Goal: Transaction & Acquisition: Purchase product/service

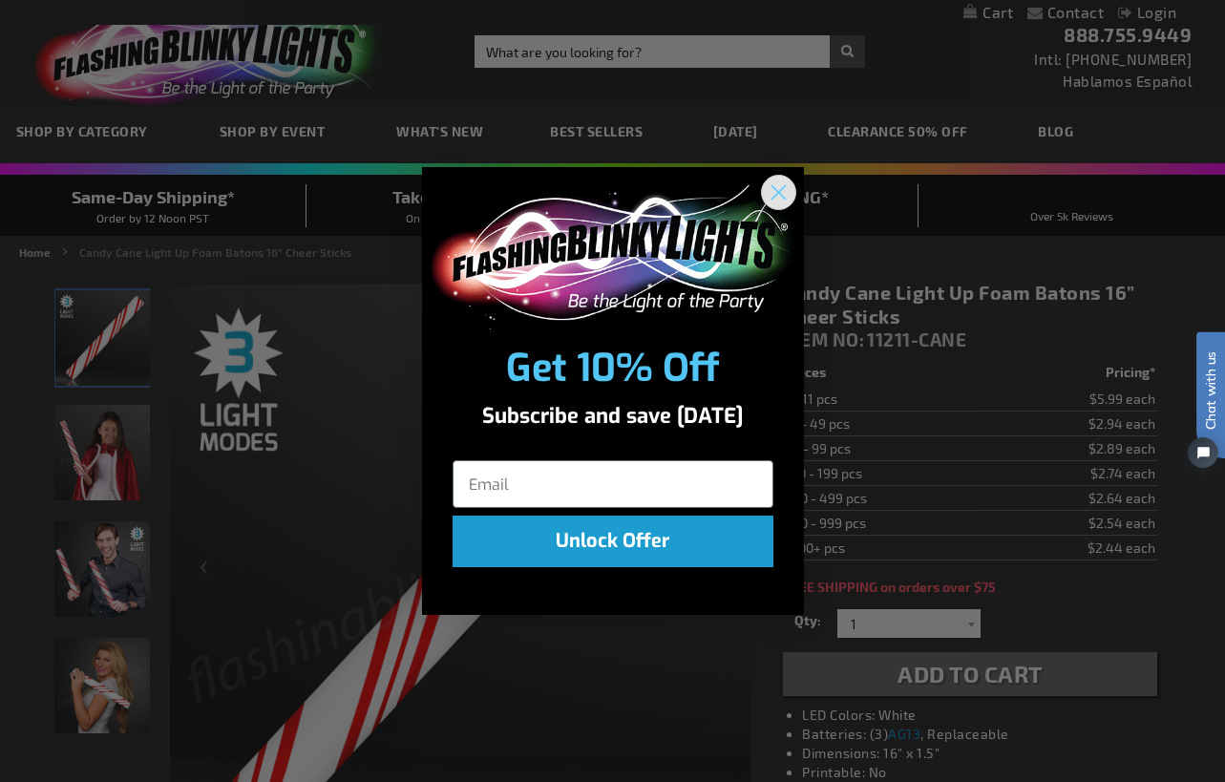
click at [784, 192] on circle "Close dialog" at bounding box center [778, 193] width 32 height 32
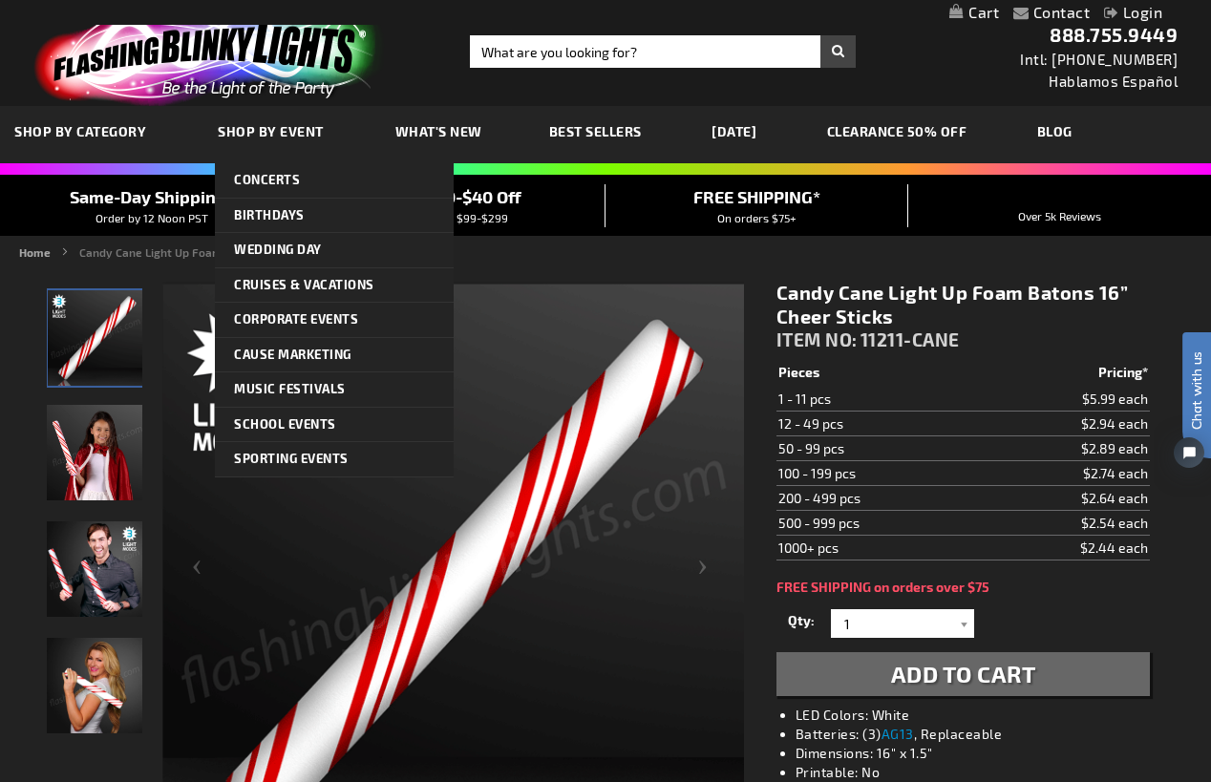
click at [108, 133] on span "SHOP BY CATEGORY" at bounding box center [80, 131] width 132 height 16
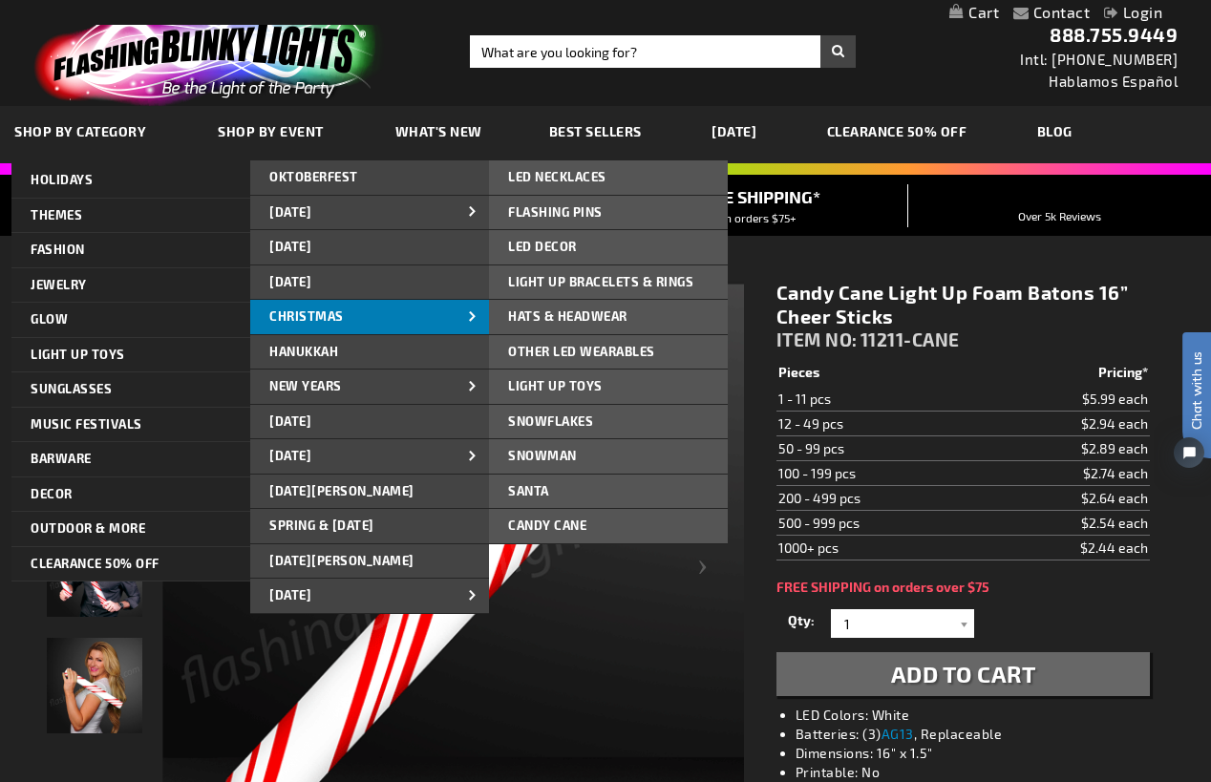
click at [412, 310] on link "CHRISTMAS" at bounding box center [369, 317] width 239 height 34
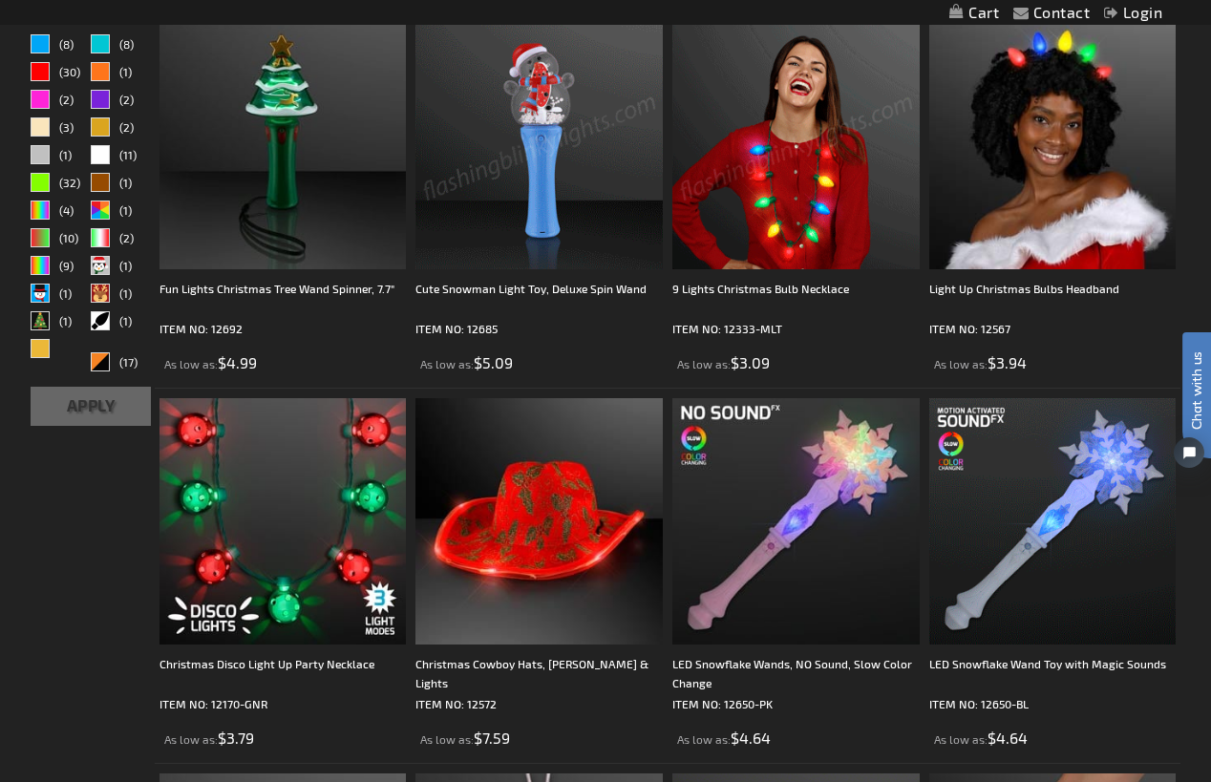
click at [811, 209] on img at bounding box center [795, 145] width 247 height 247
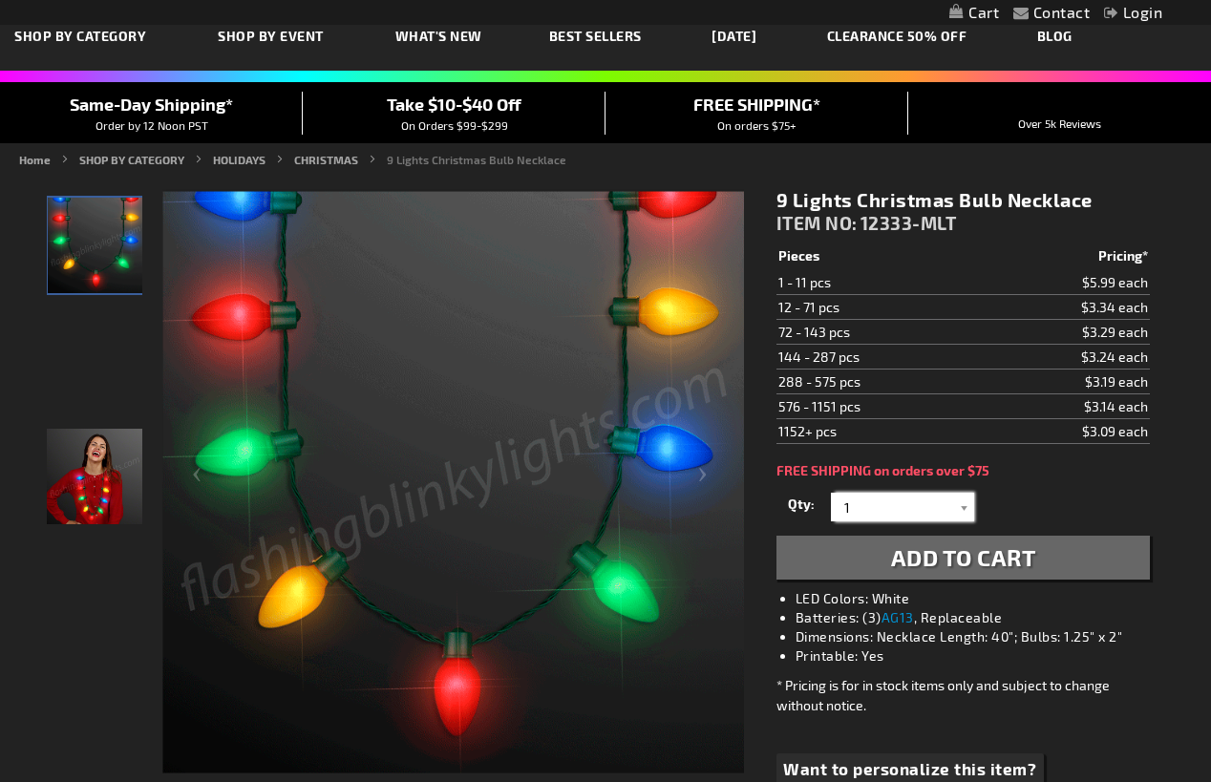
click at [933, 506] on input "1" at bounding box center [904, 507] width 138 height 29
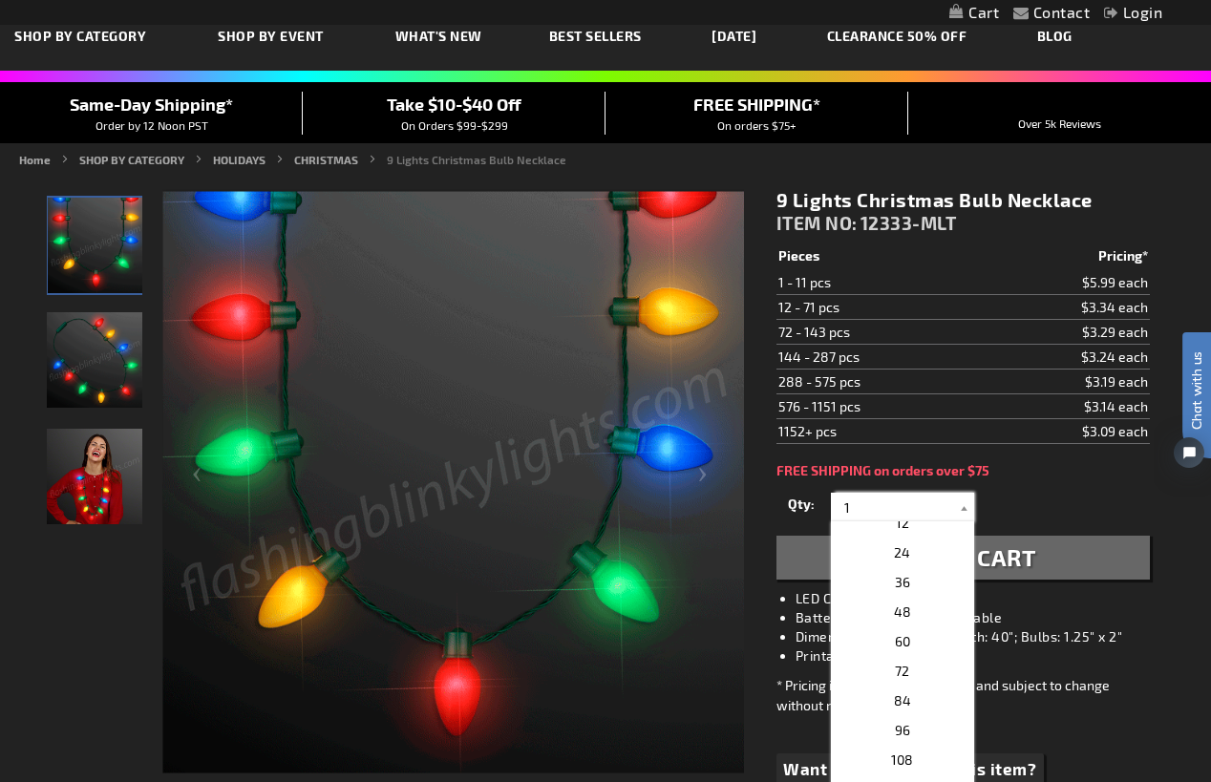
scroll to position [319, 0]
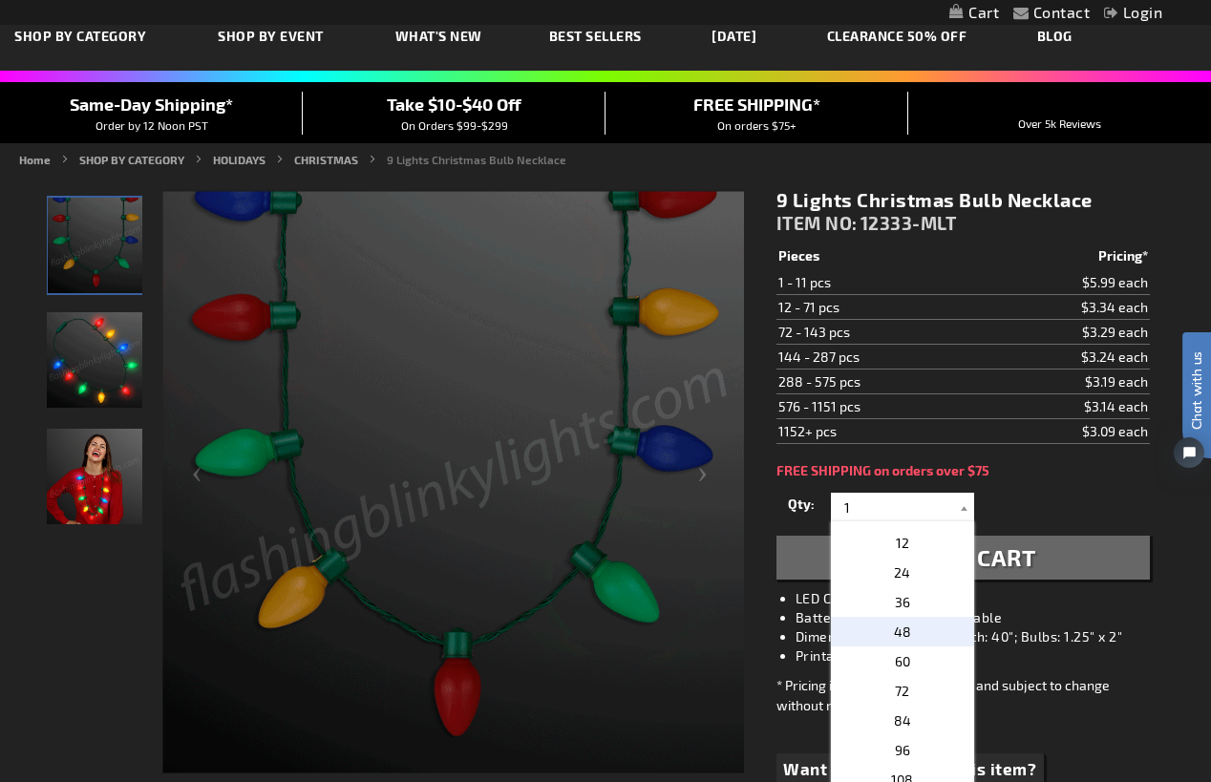
click at [894, 636] on span "48" at bounding box center [902, 631] width 17 height 16
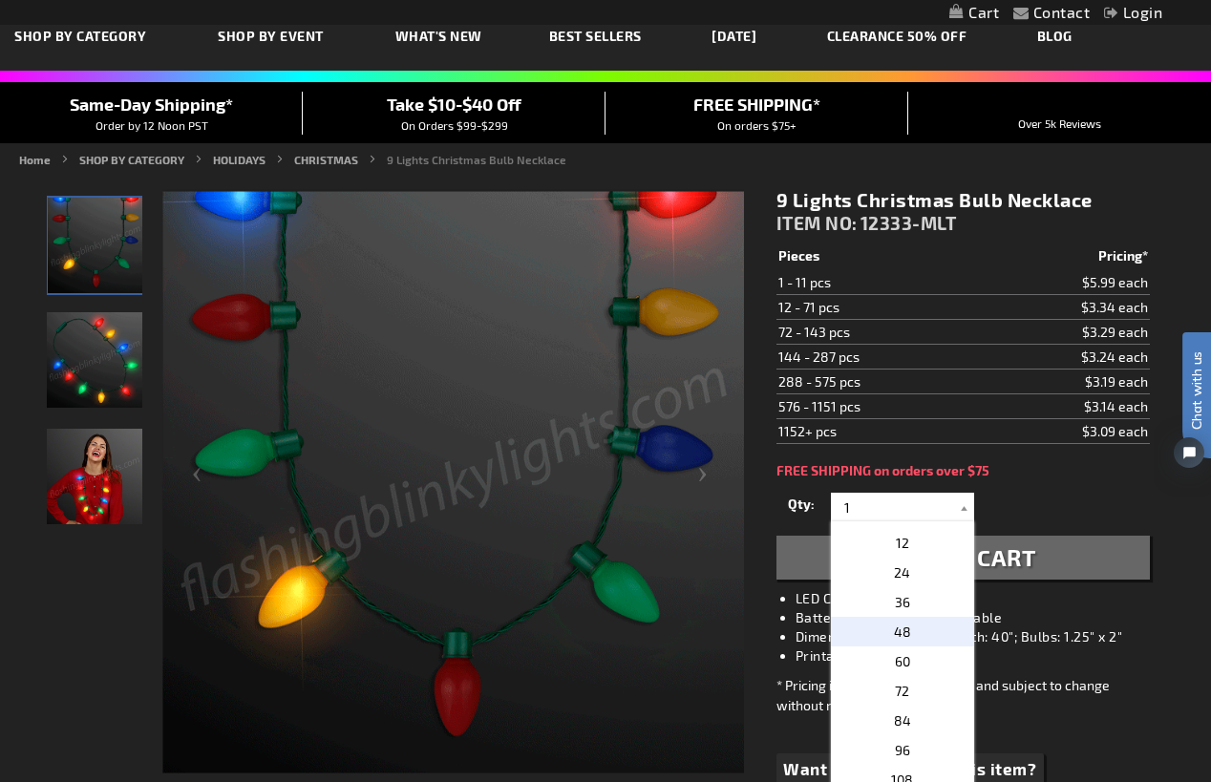
type input "48"
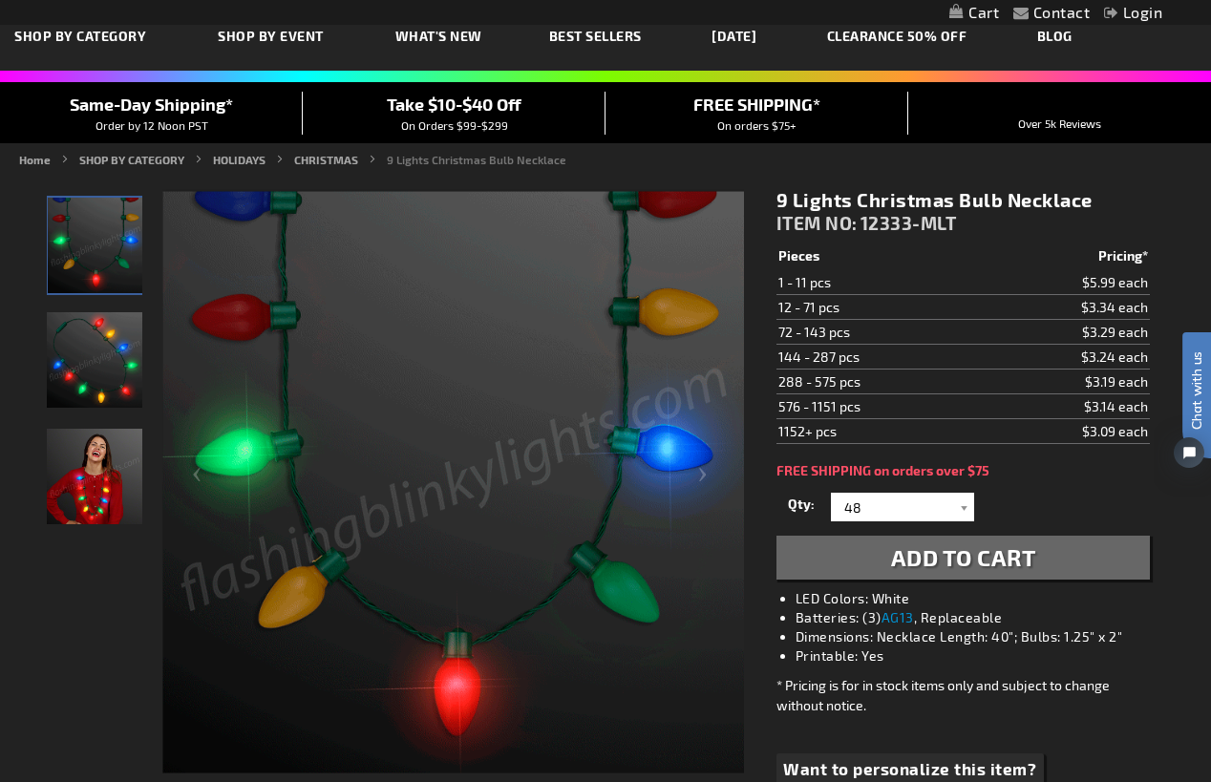
click at [1025, 563] on span "Add to Cart" at bounding box center [963, 557] width 145 height 28
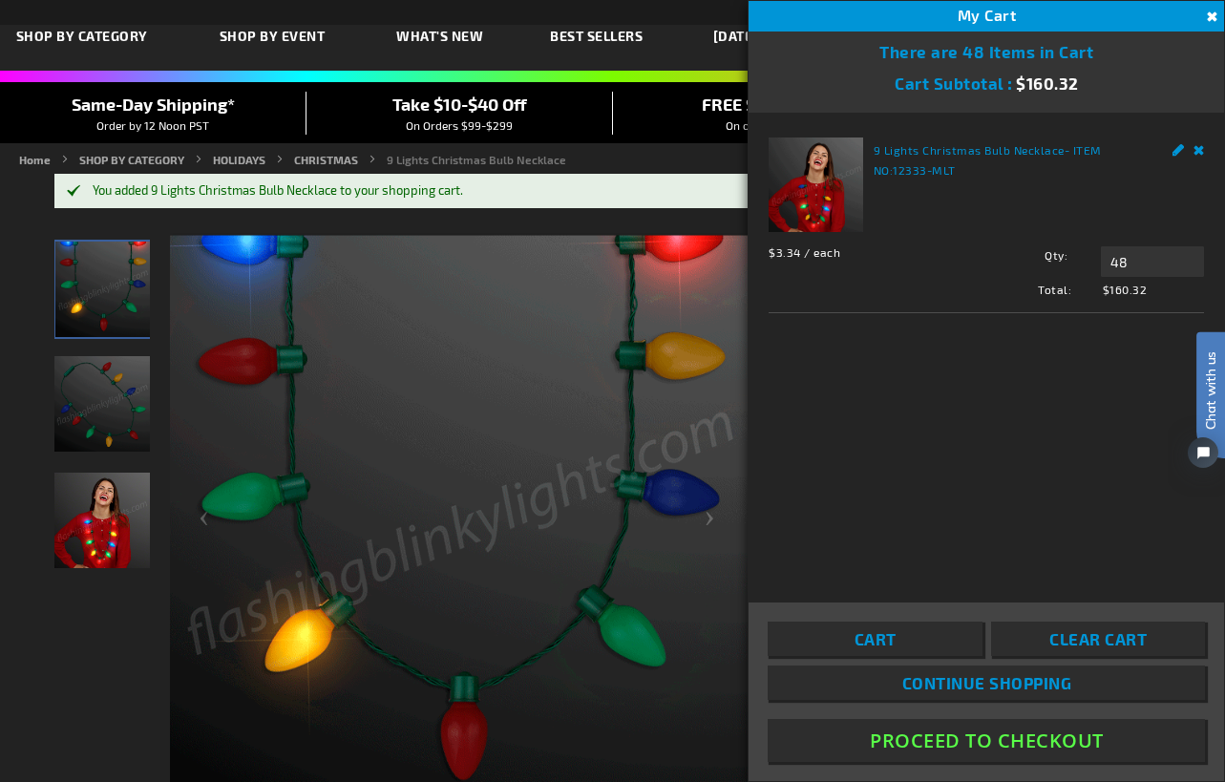
click at [646, 188] on div "You added 9 Lights Christmas Bulb Necklace to your shopping cart." at bounding box center [623, 190] width 1060 height 15
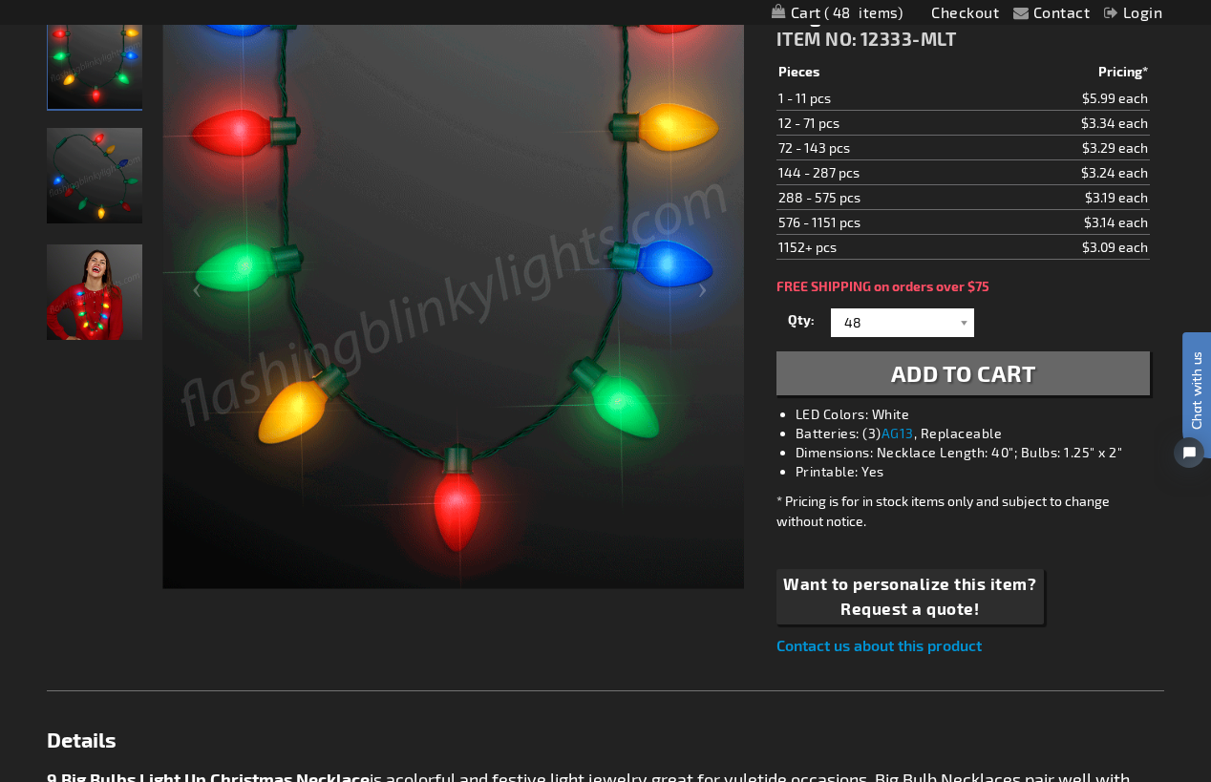
scroll to position [0, 0]
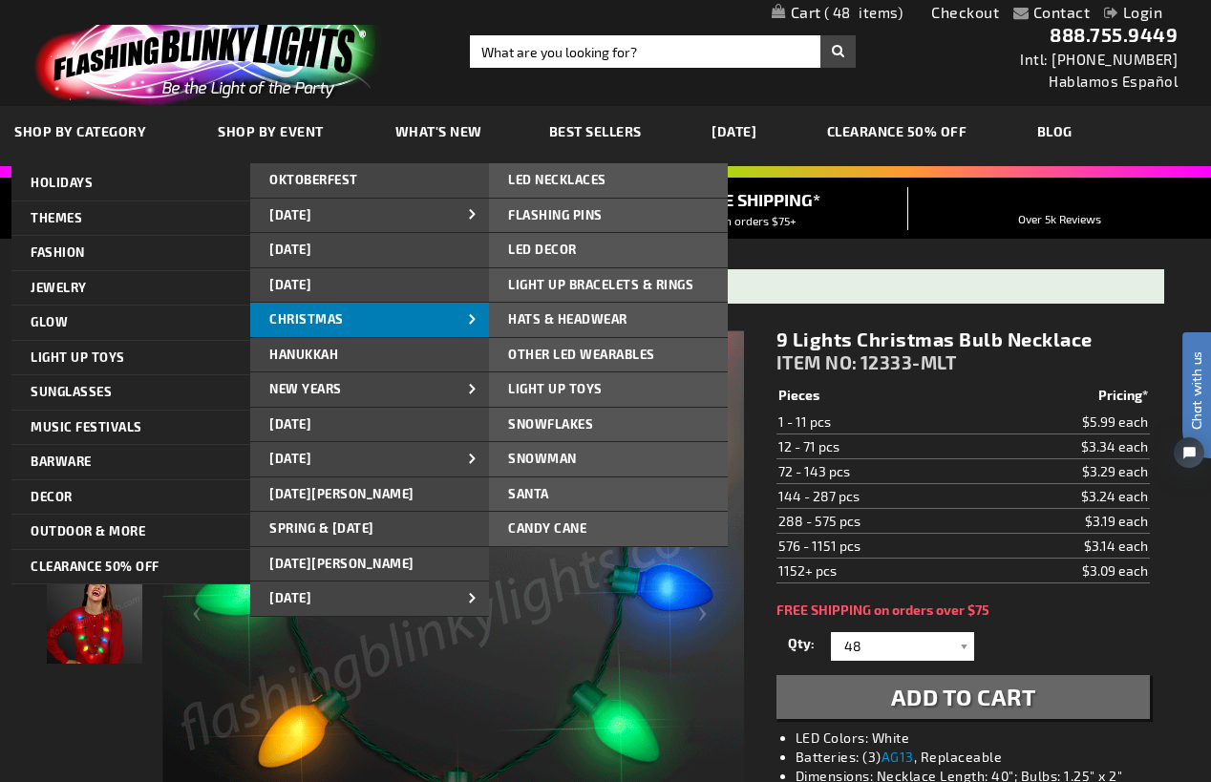
click at [325, 322] on span "CHRISTMAS" at bounding box center [306, 318] width 74 height 15
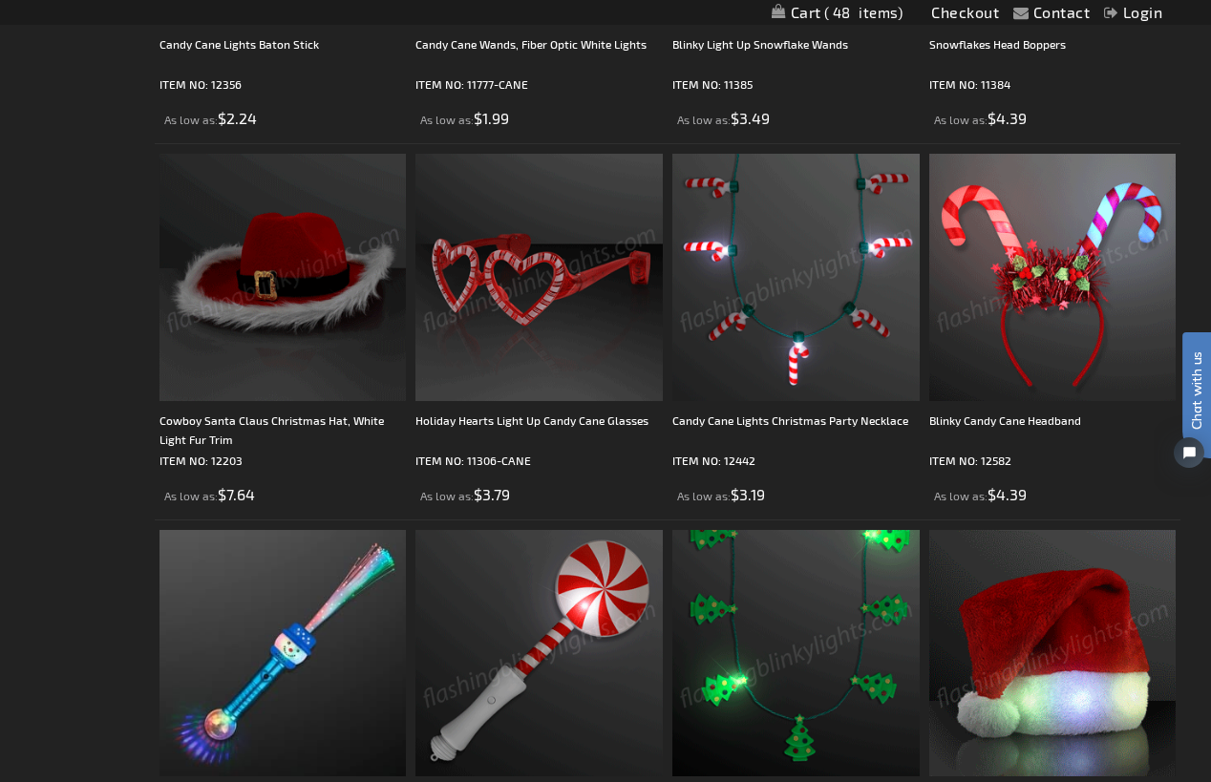
scroll to position [3055, 0]
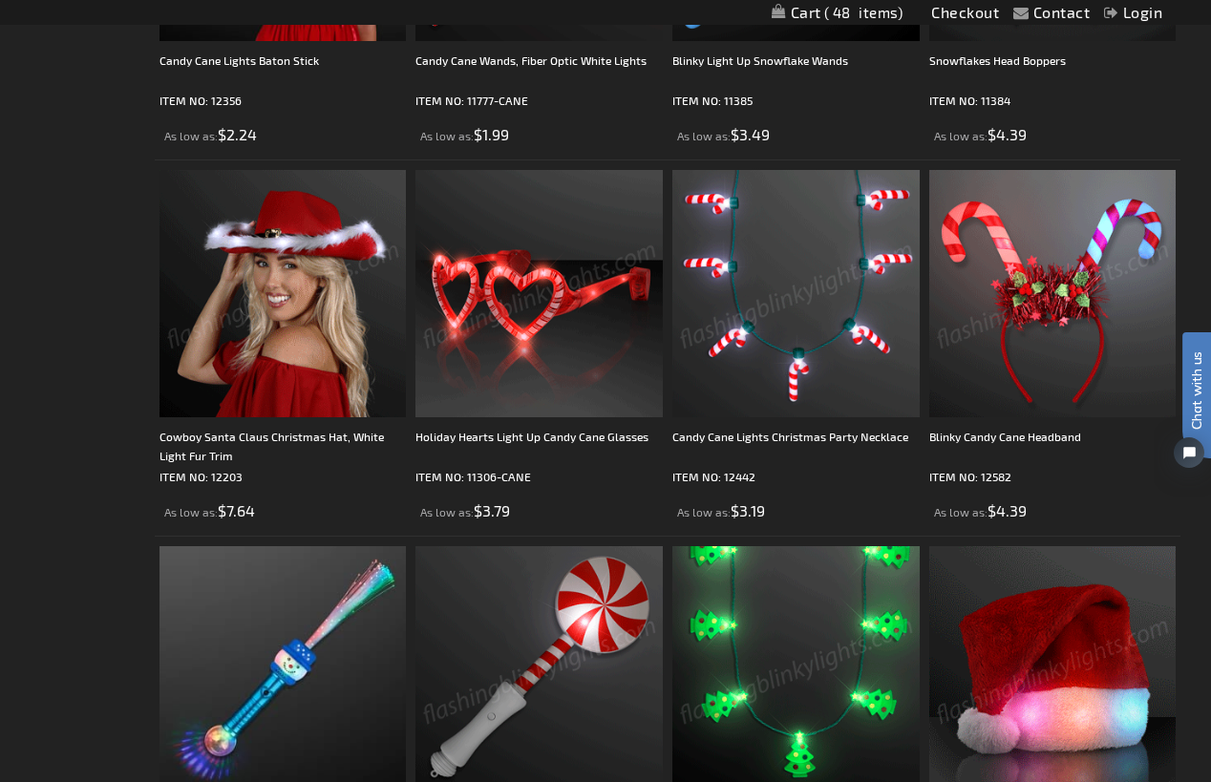
click at [545, 244] on img at bounding box center [538, 293] width 247 height 247
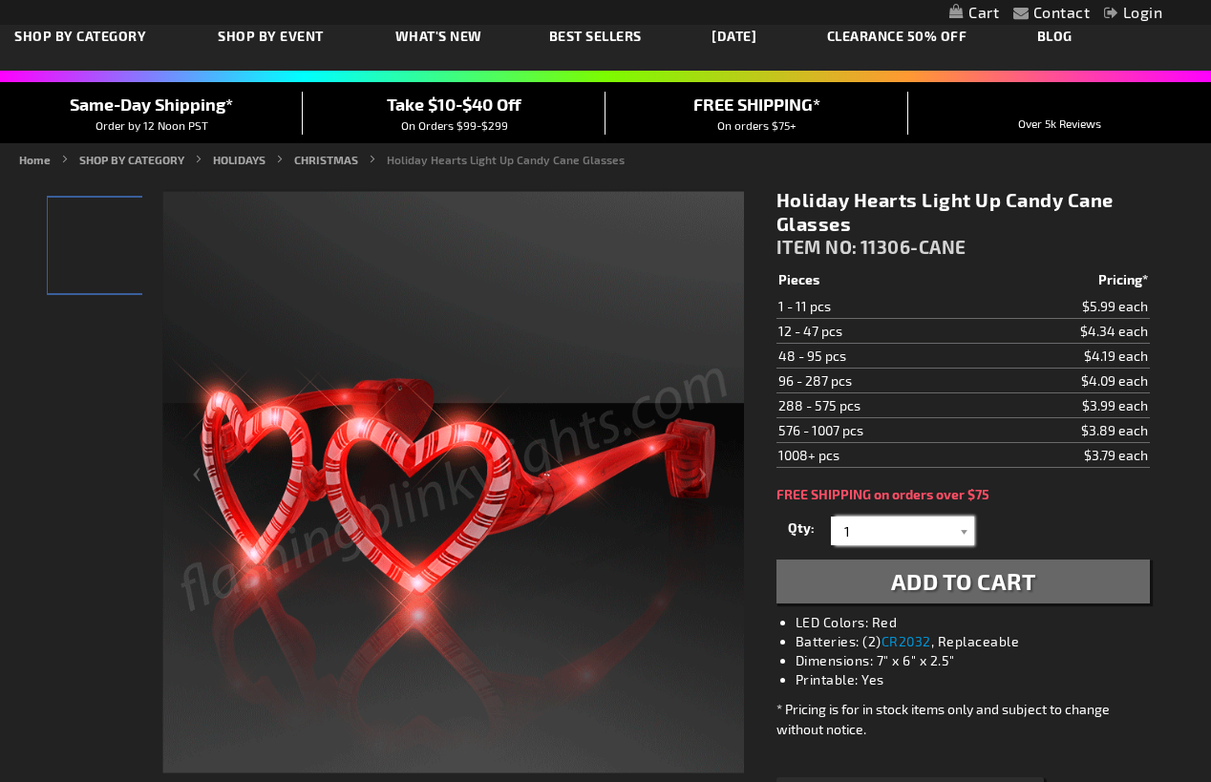
scroll to position [95, 0]
click at [926, 538] on input "1" at bounding box center [904, 531] width 138 height 29
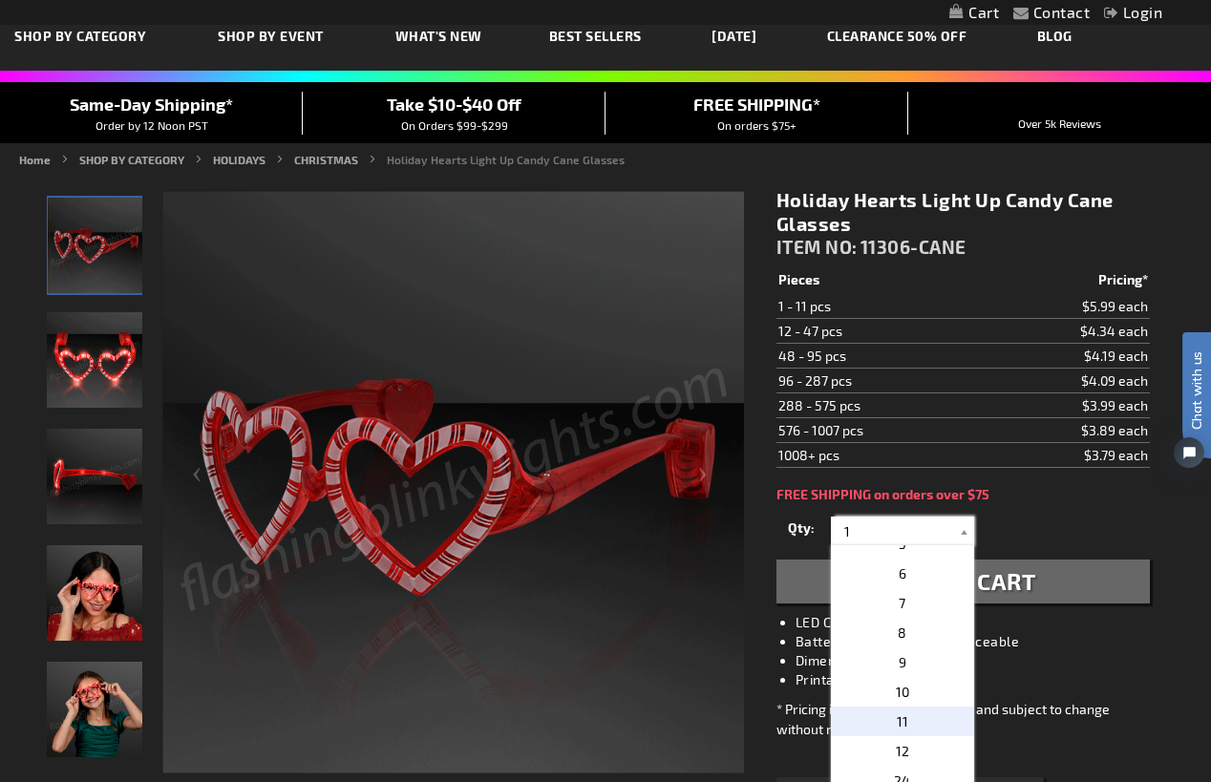
scroll to position [191, 0]
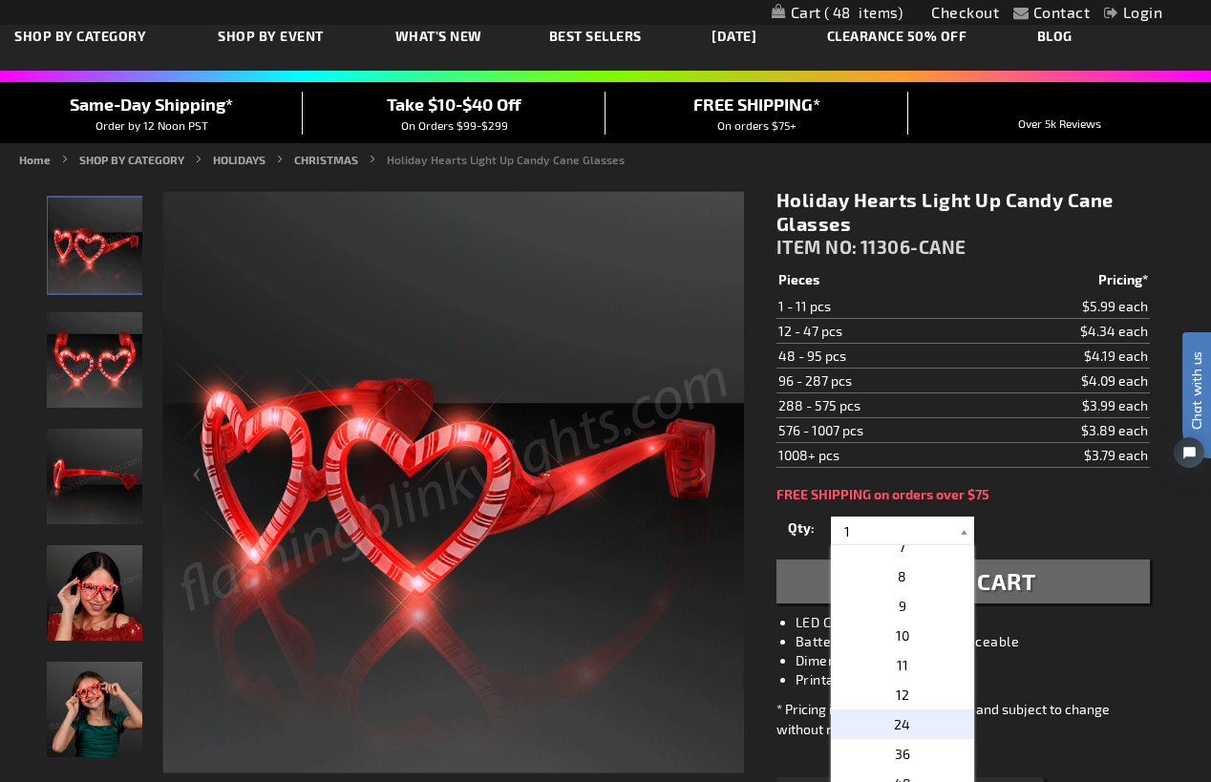
click at [914, 720] on p "24" at bounding box center [902, 724] width 143 height 30
type input "24"
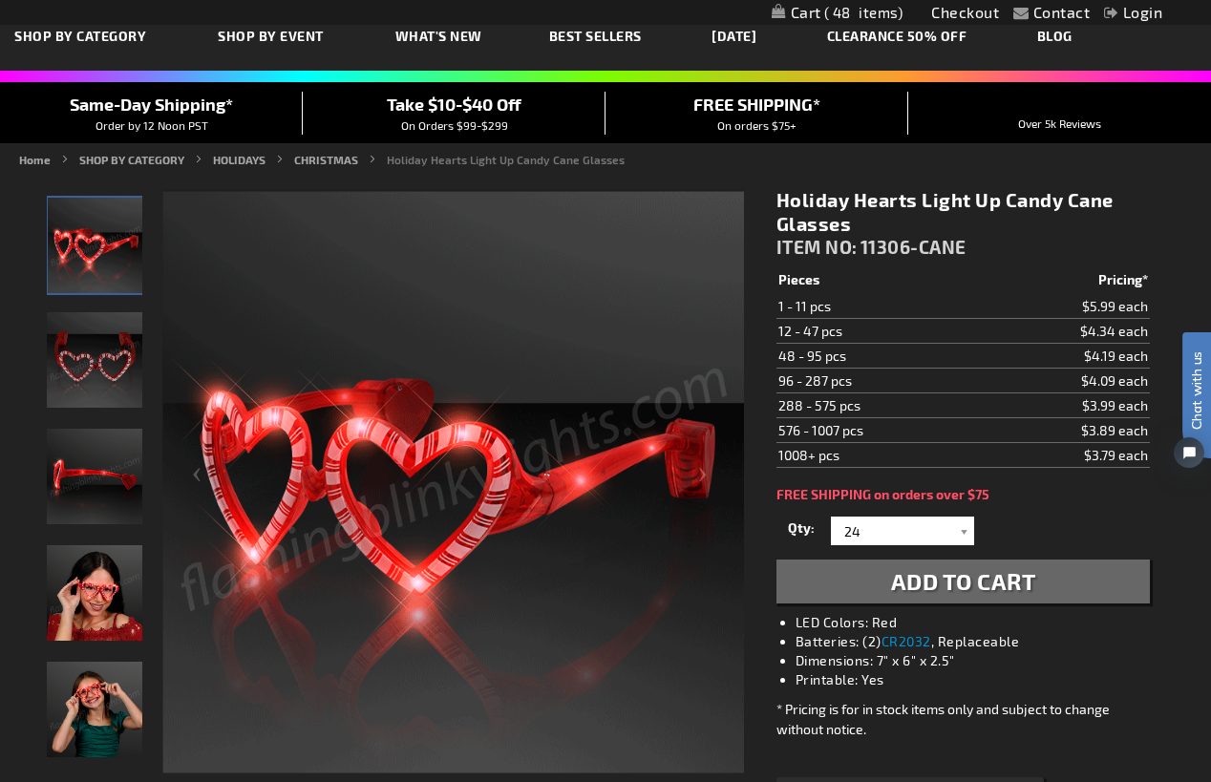
click at [113, 586] on img "Woman wearing Holiday Hearts Light Up Candy Cane Glasses" at bounding box center [94, 592] width 95 height 95
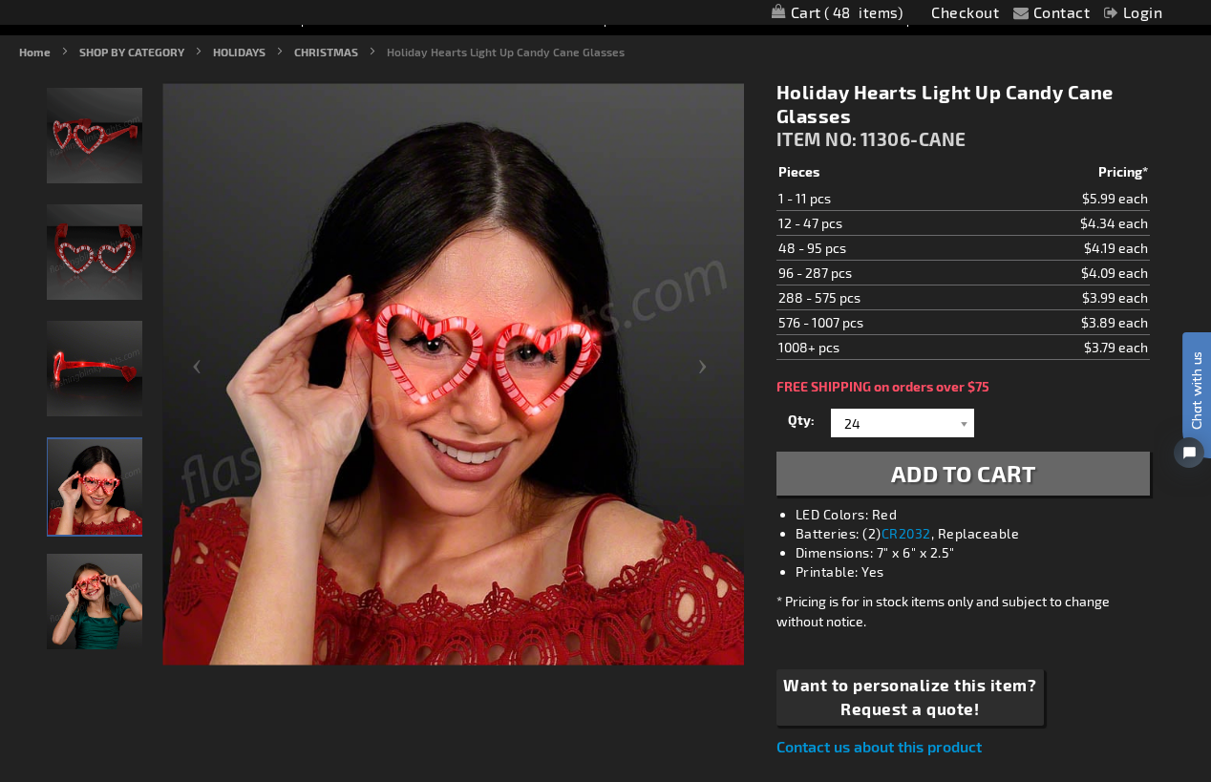
scroll to position [95, 0]
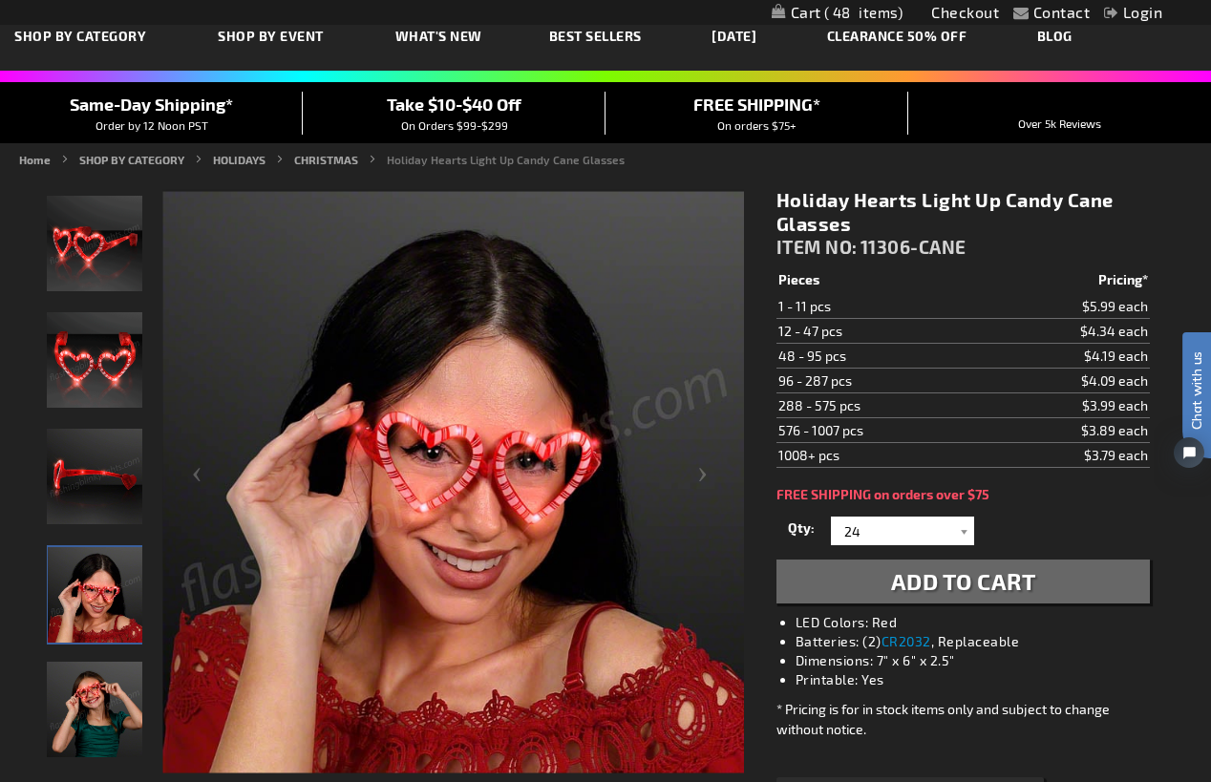
click at [961, 574] on span "Add to Cart" at bounding box center [963, 581] width 145 height 28
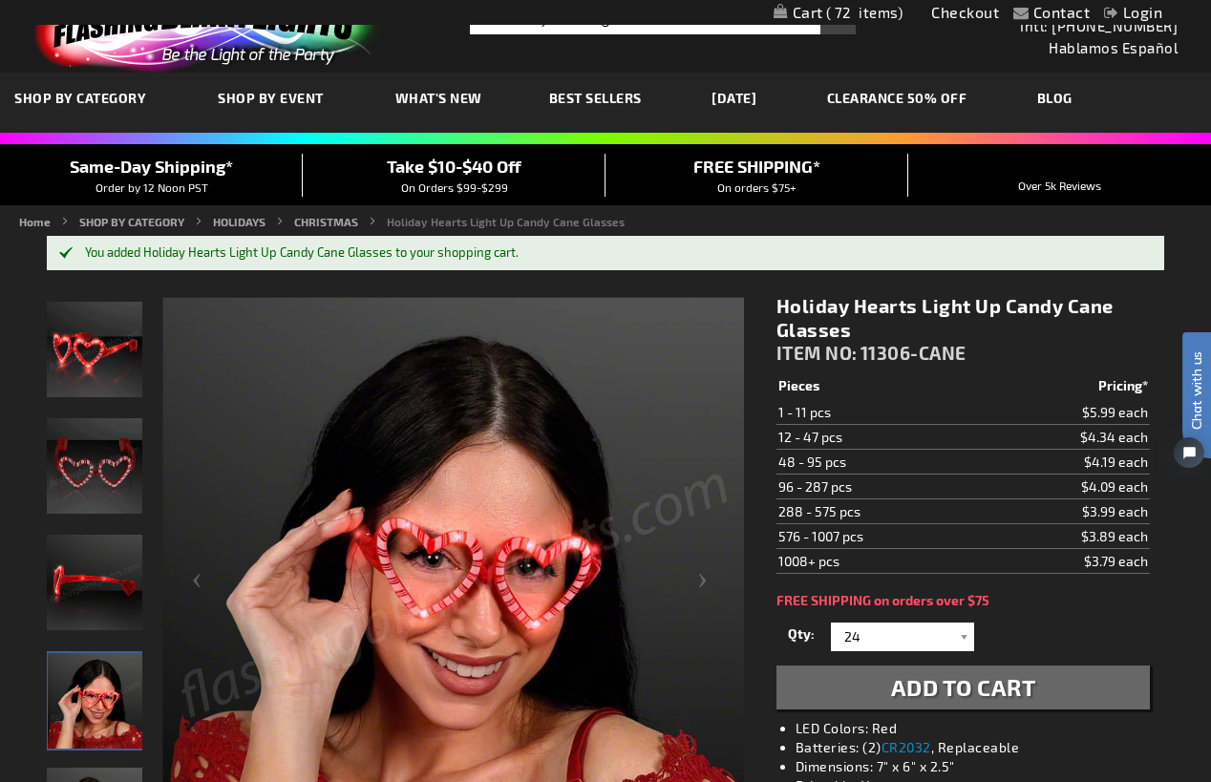
scroll to position [0, 0]
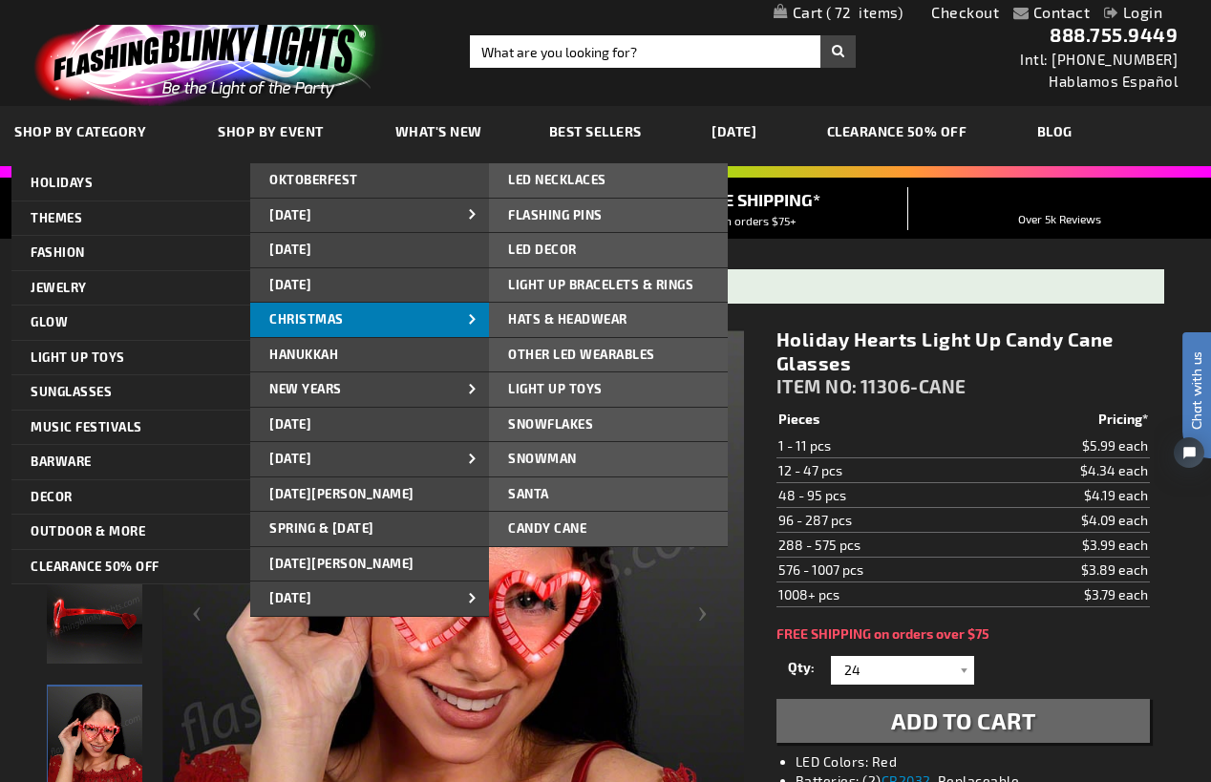
click at [354, 310] on link "CHRISTMAS" at bounding box center [369, 320] width 239 height 34
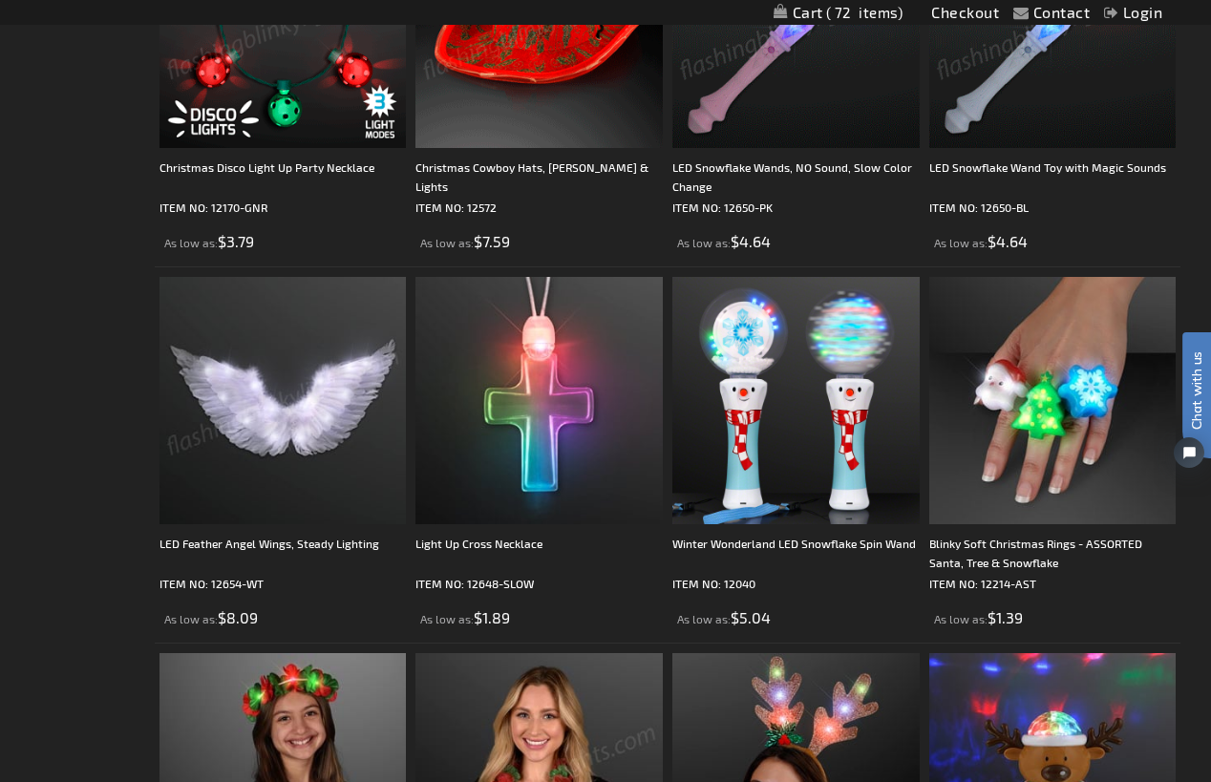
scroll to position [959, 0]
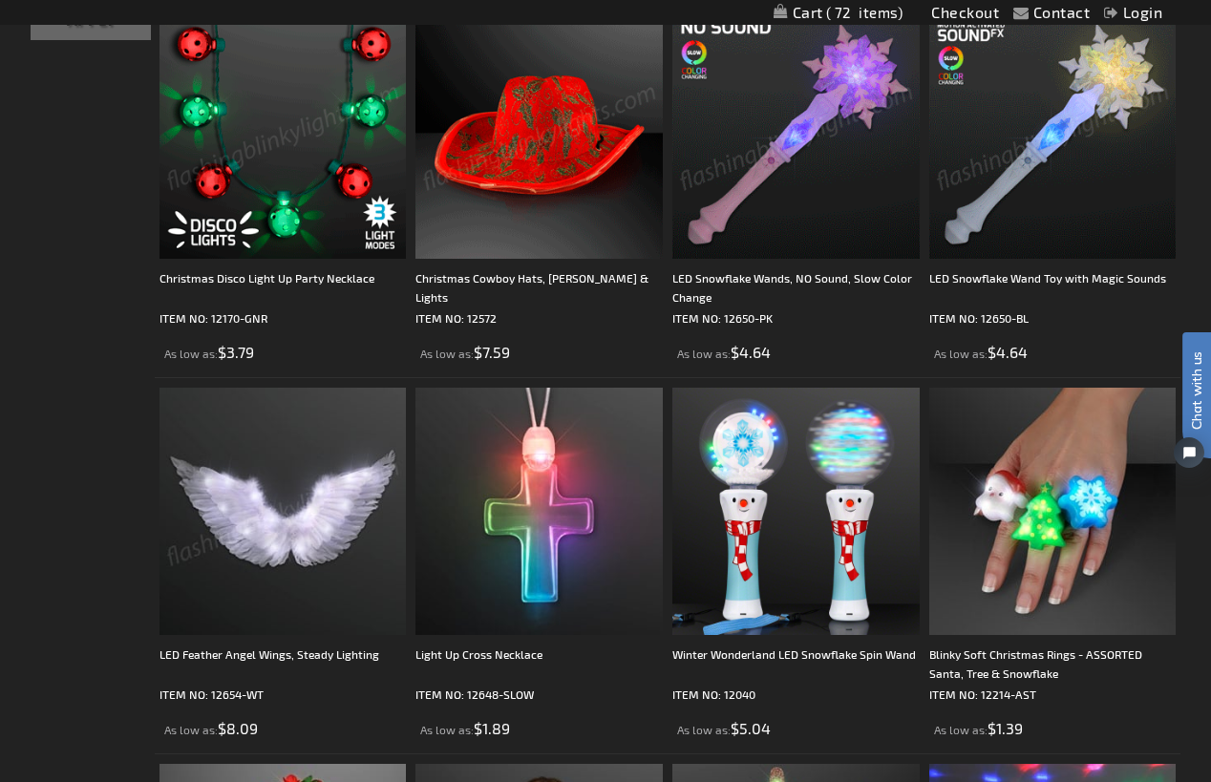
click at [245, 123] on img at bounding box center [282, 135] width 247 height 247
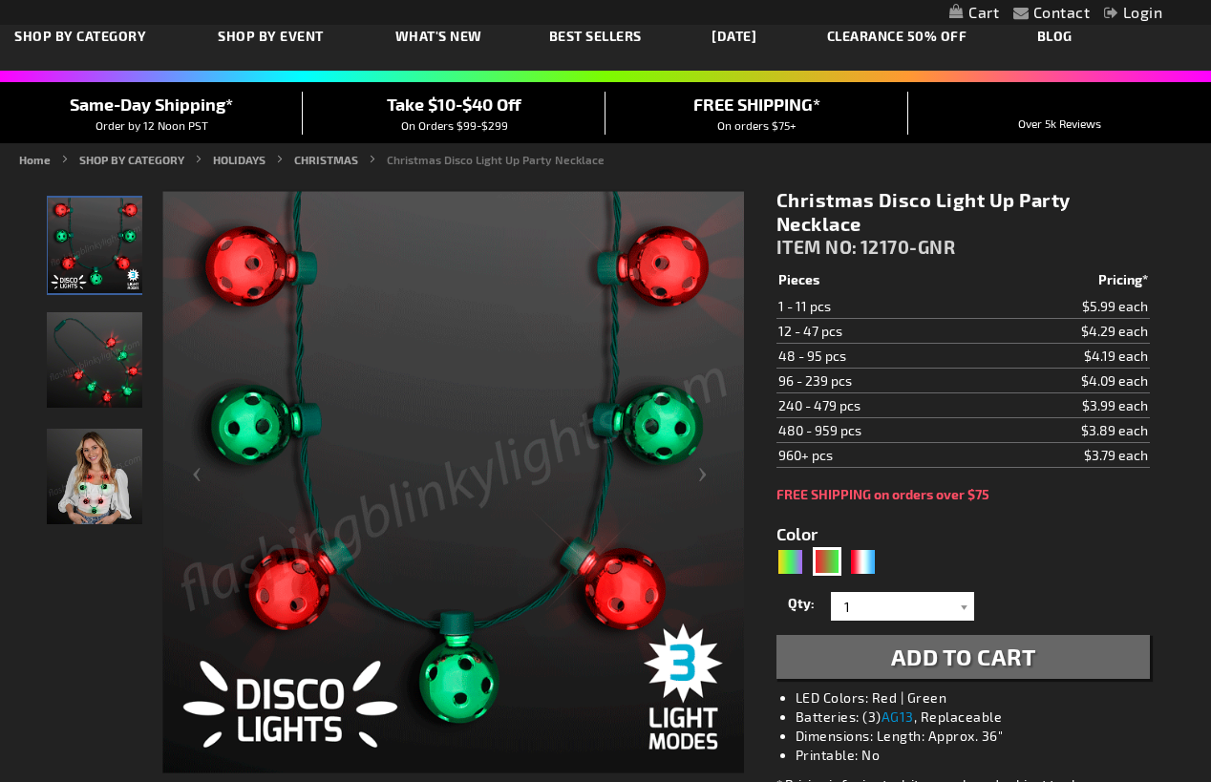
click at [78, 516] on img "Woman wearing LED Light Up Disco Ball Christmas Necklace" at bounding box center [94, 476] width 95 height 95
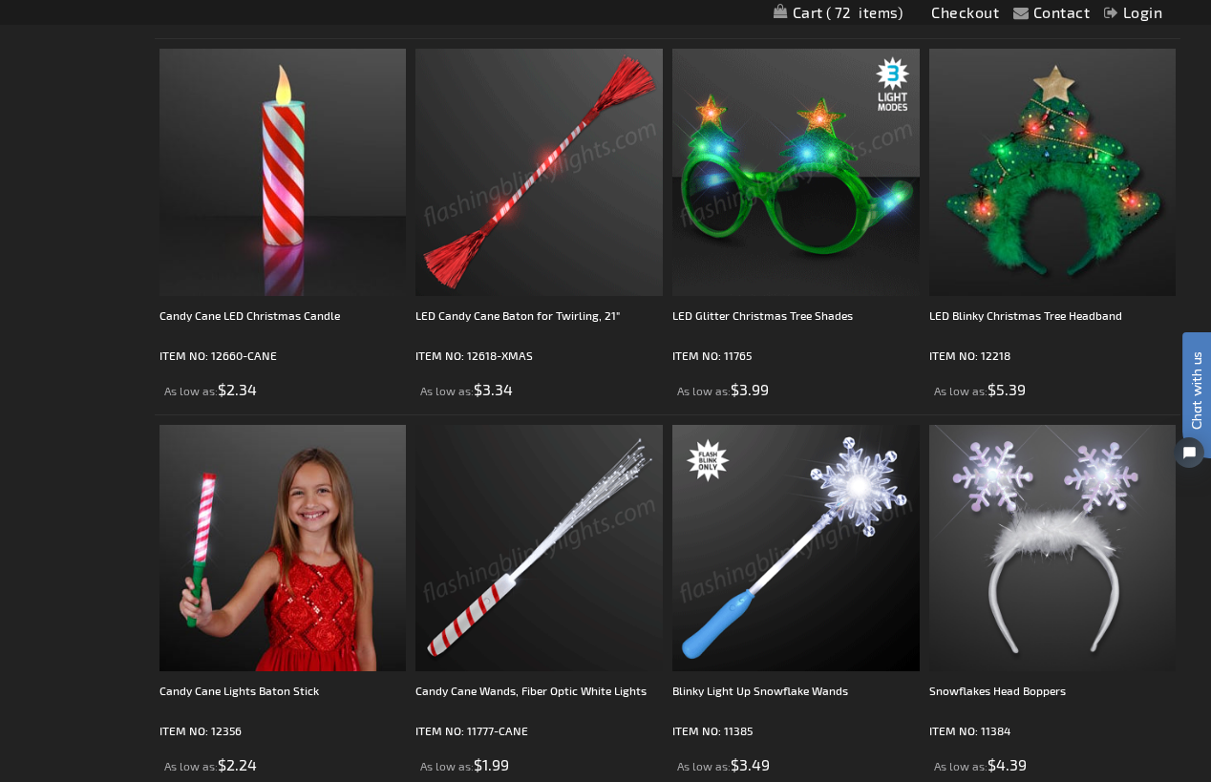
scroll to position [2392, 0]
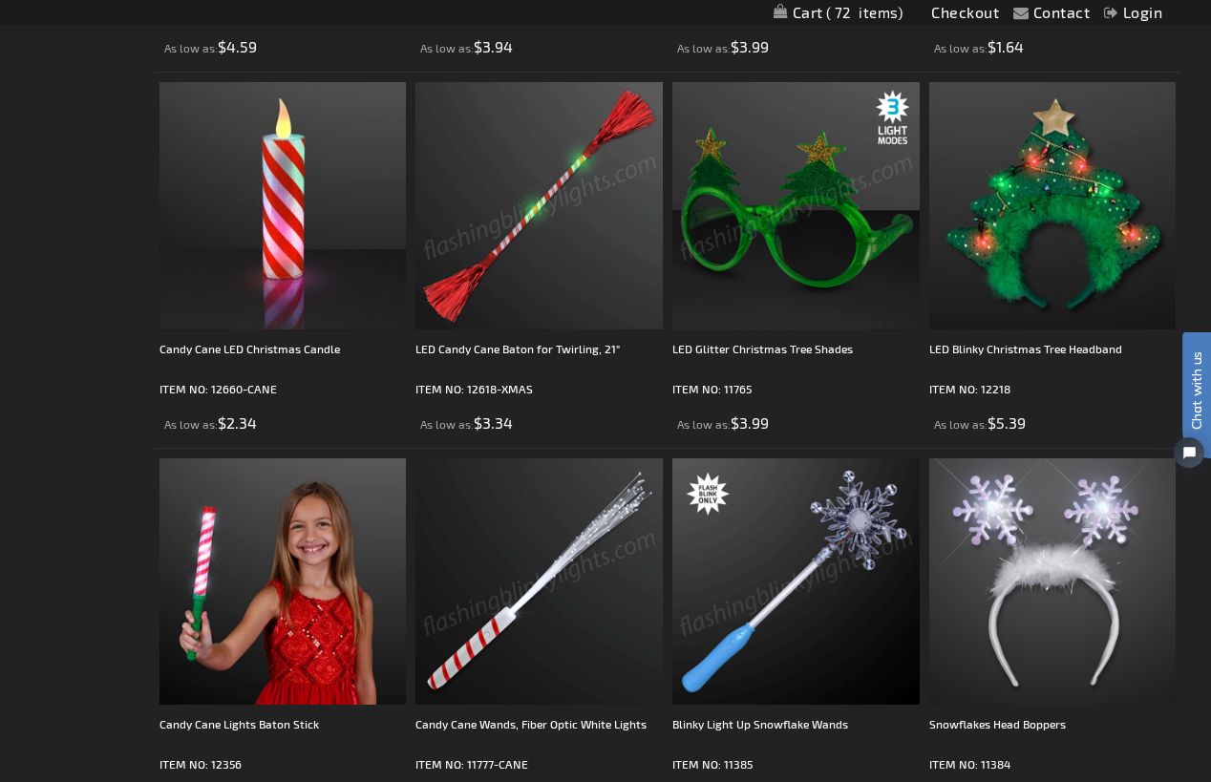
click at [735, 201] on img at bounding box center [795, 205] width 247 height 247
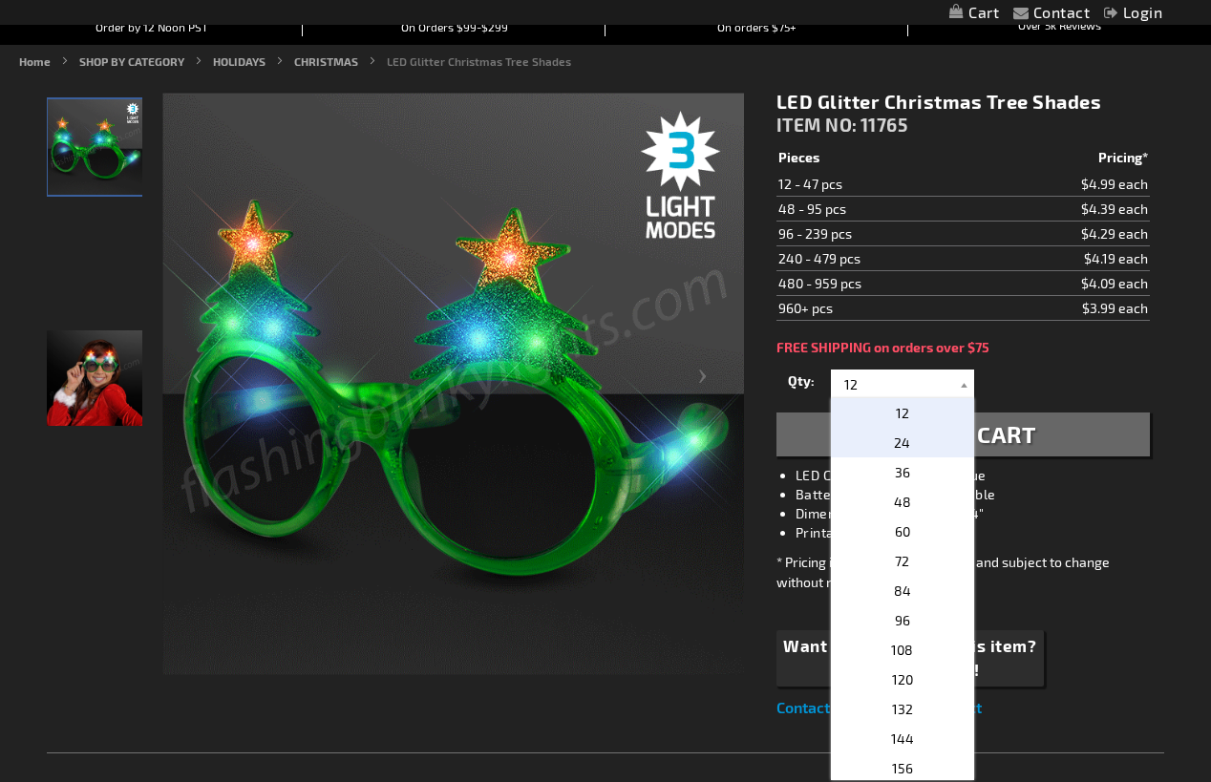
click at [911, 451] on p "24" at bounding box center [902, 443] width 143 height 30
type input "24"
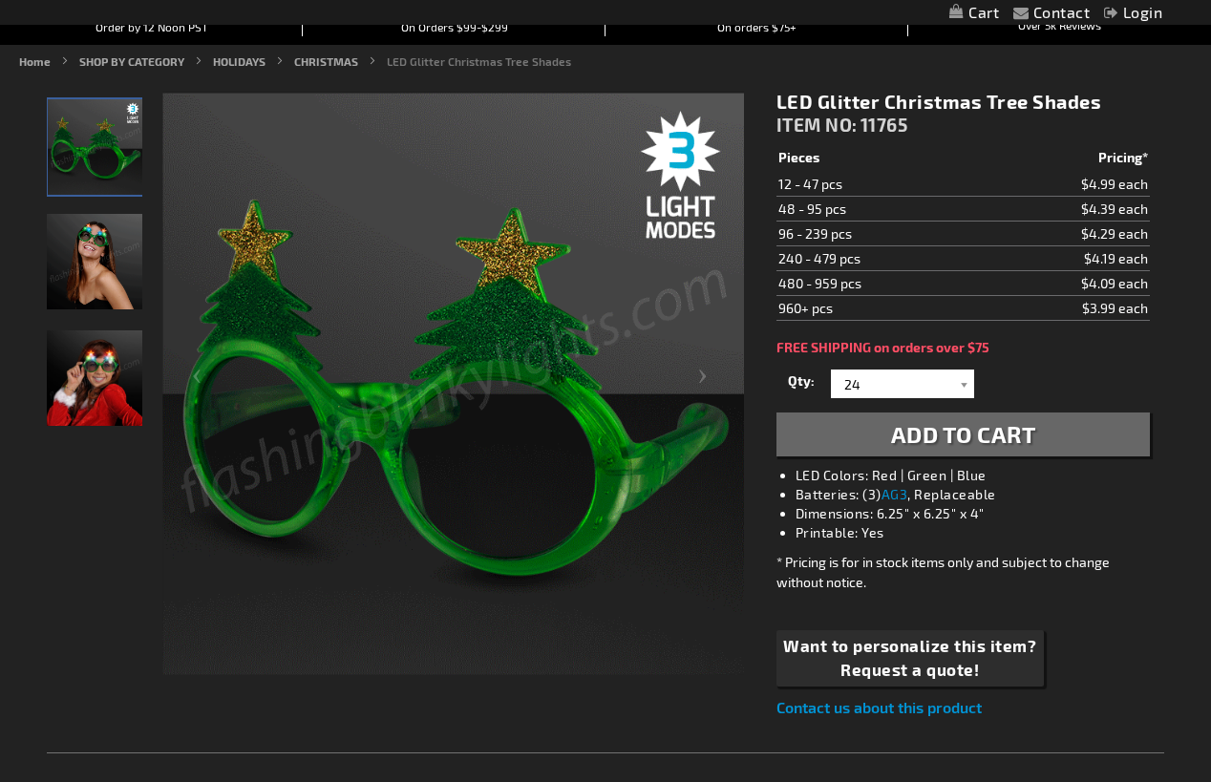
click at [922, 433] on span "Add to Cart" at bounding box center [963, 434] width 145 height 28
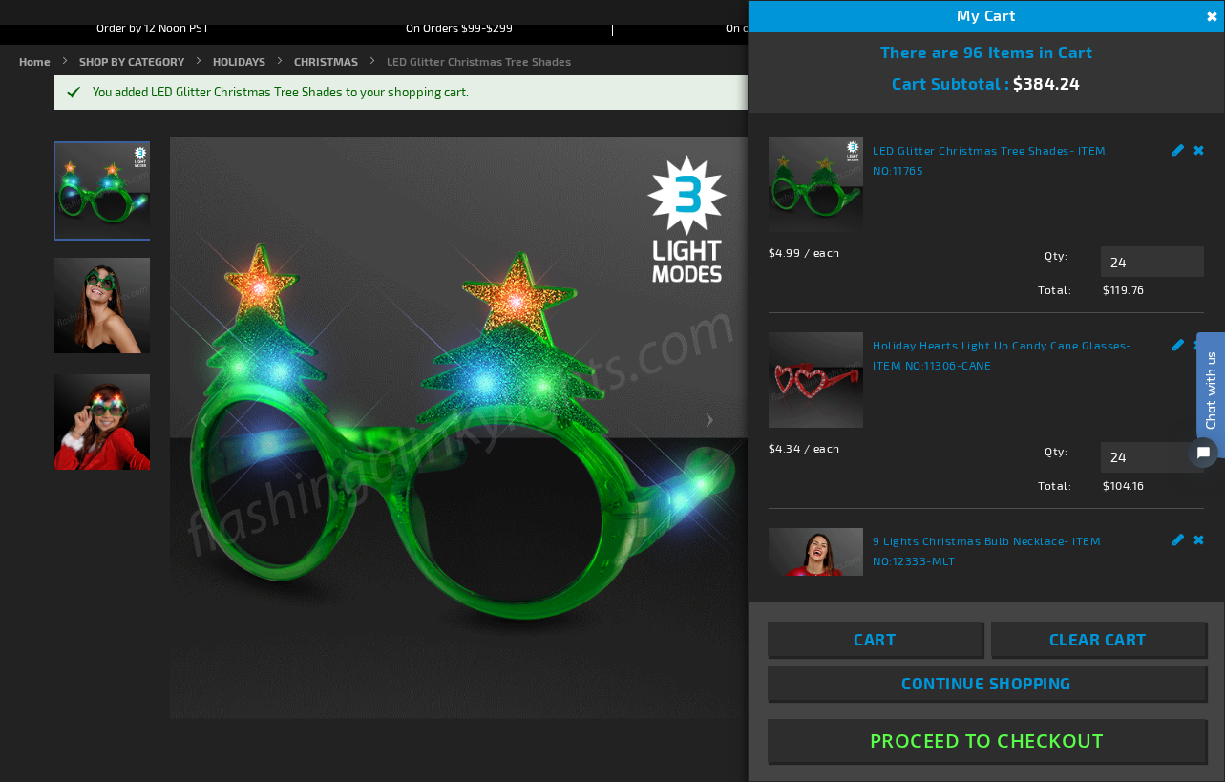
click at [1180, 341] on html "Chat with us" at bounding box center [1196, 390] width 57 height 334
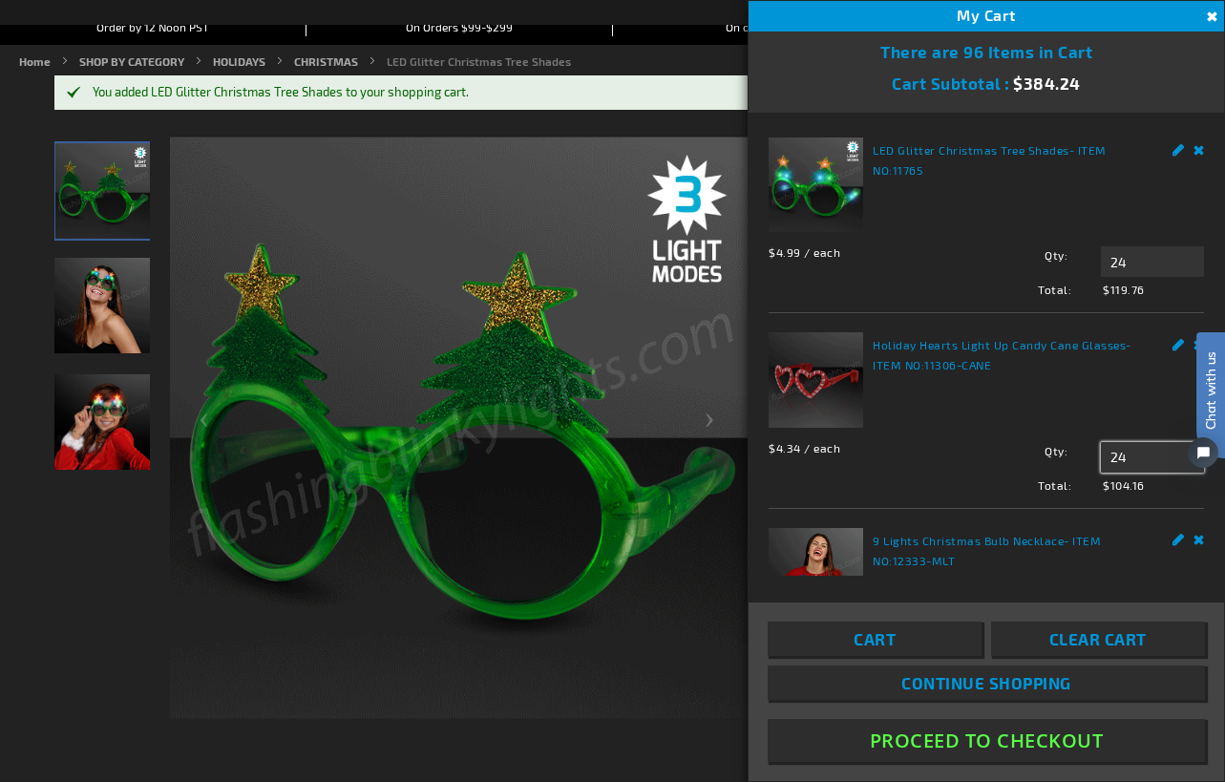
drag, startPoint x: 1124, startPoint y: 447, endPoint x: 1057, endPoint y: 450, distance: 66.9
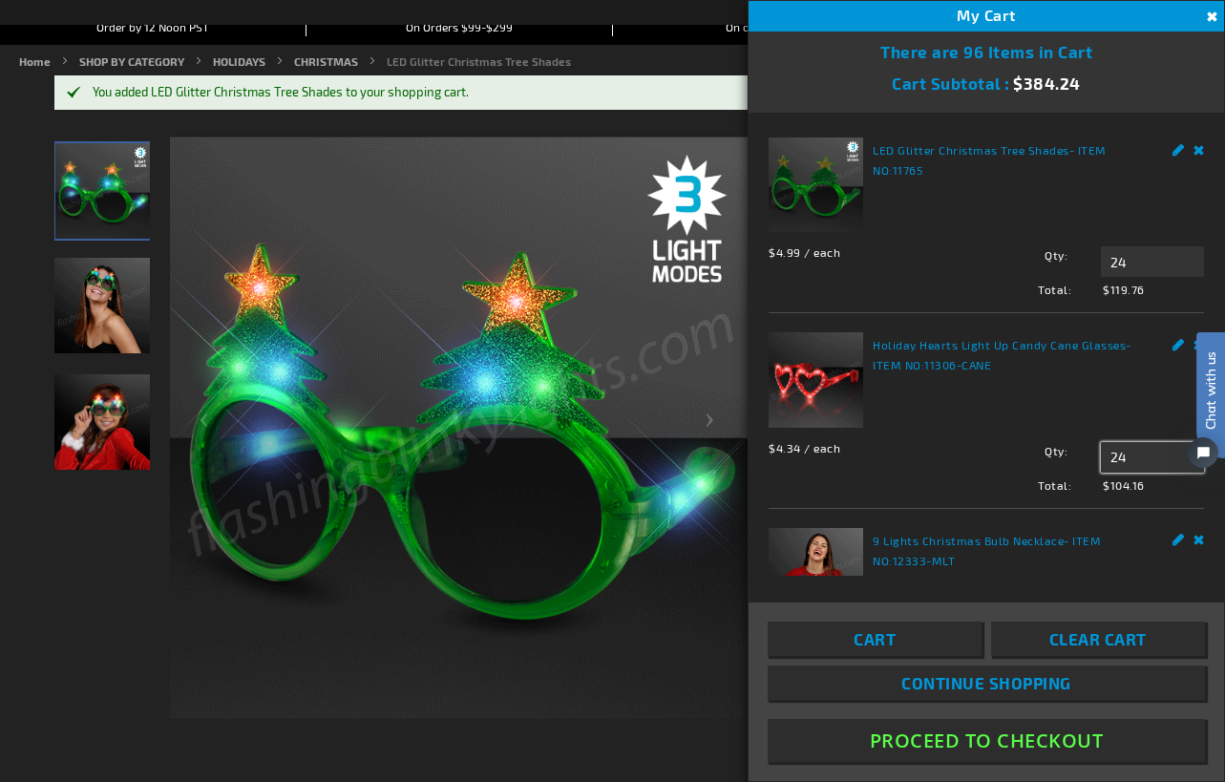
click at [1057, 450] on div "Qty 24 Update" at bounding box center [1084, 457] width 240 height 31
type input "24"
click at [999, 433] on div "$4.34 / each Total: $104.16 Qty 24 Update" at bounding box center [986, 463] width 435 height 61
click at [1183, 340] on html "Chat with us" at bounding box center [1196, 390] width 57 height 334
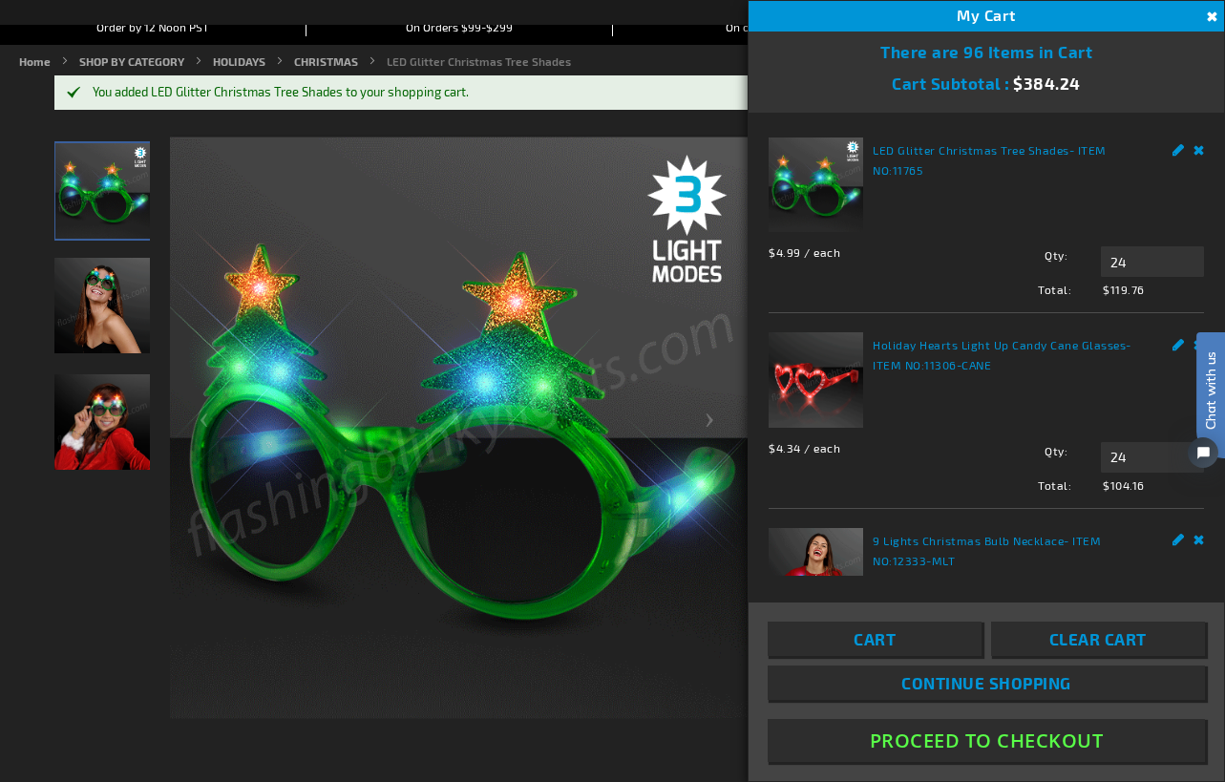
click at [1182, 343] on html "Chat with us" at bounding box center [1196, 390] width 57 height 334
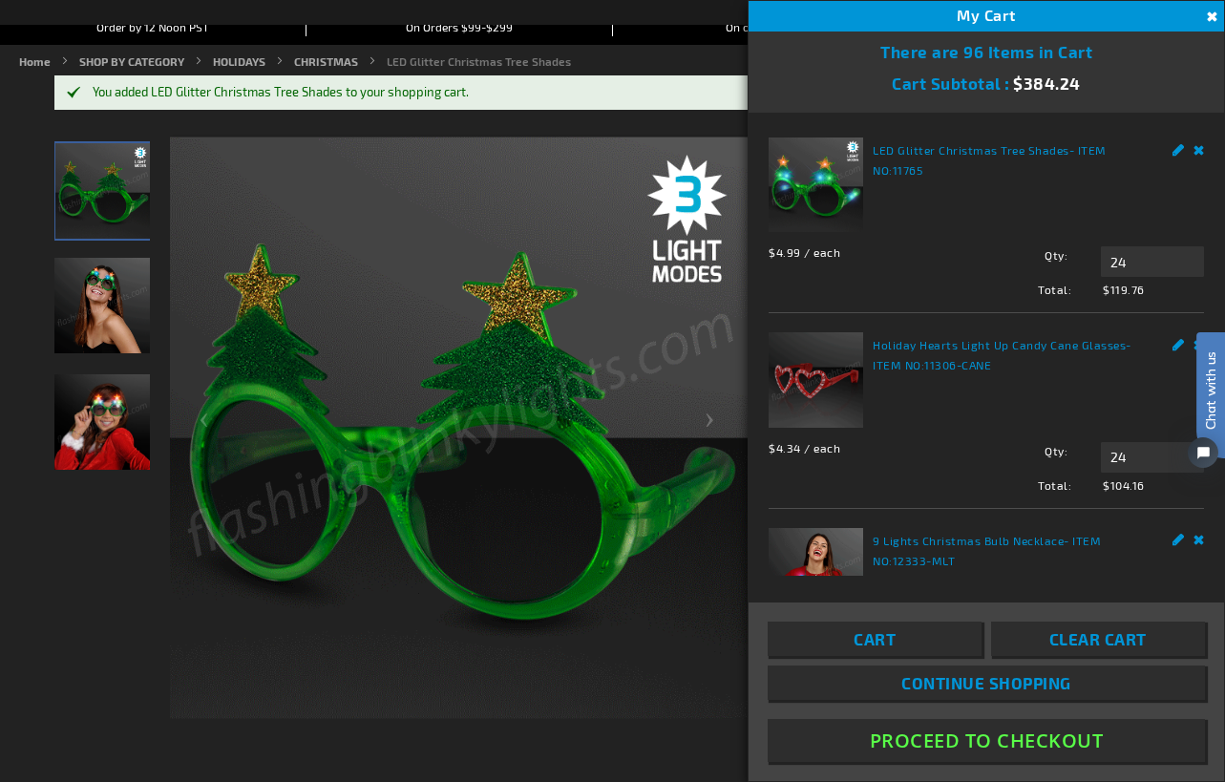
click at [1172, 338] on link "Edit" at bounding box center [1178, 342] width 12 height 20
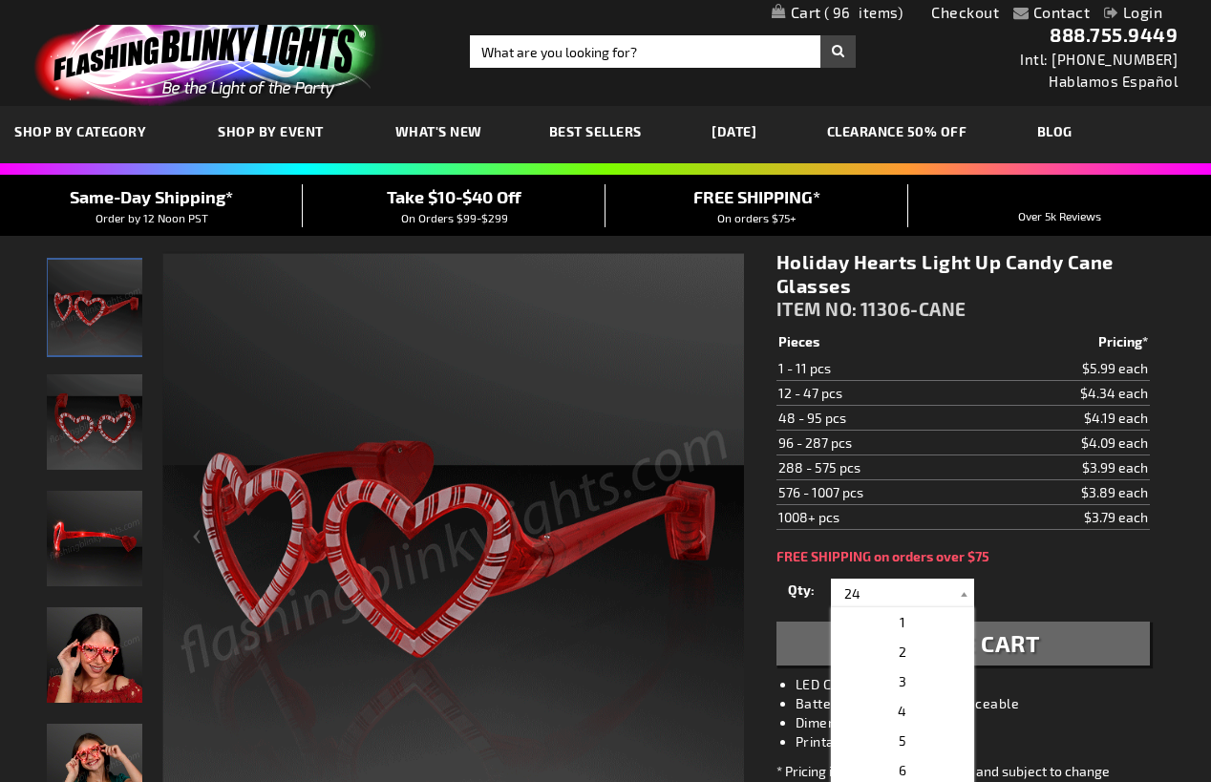
select select
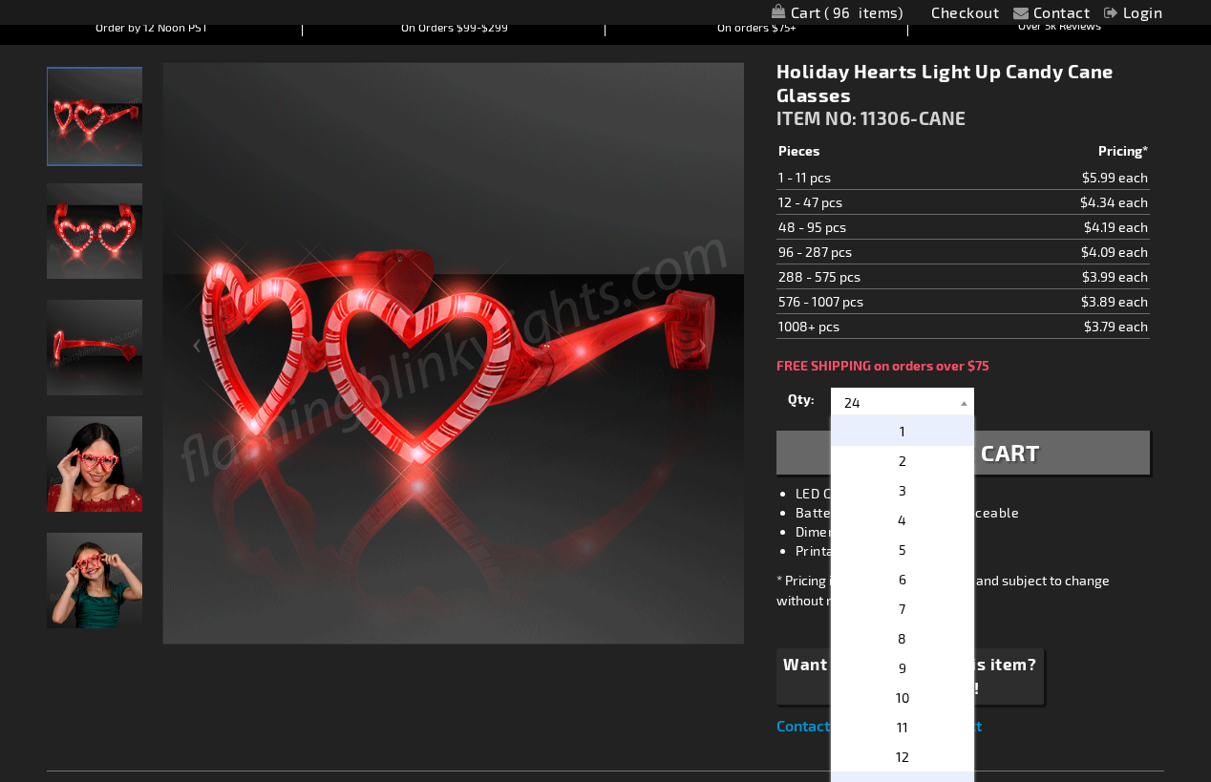
click at [899, 433] on span "1" at bounding box center [902, 431] width 6 height 16
type input "1"
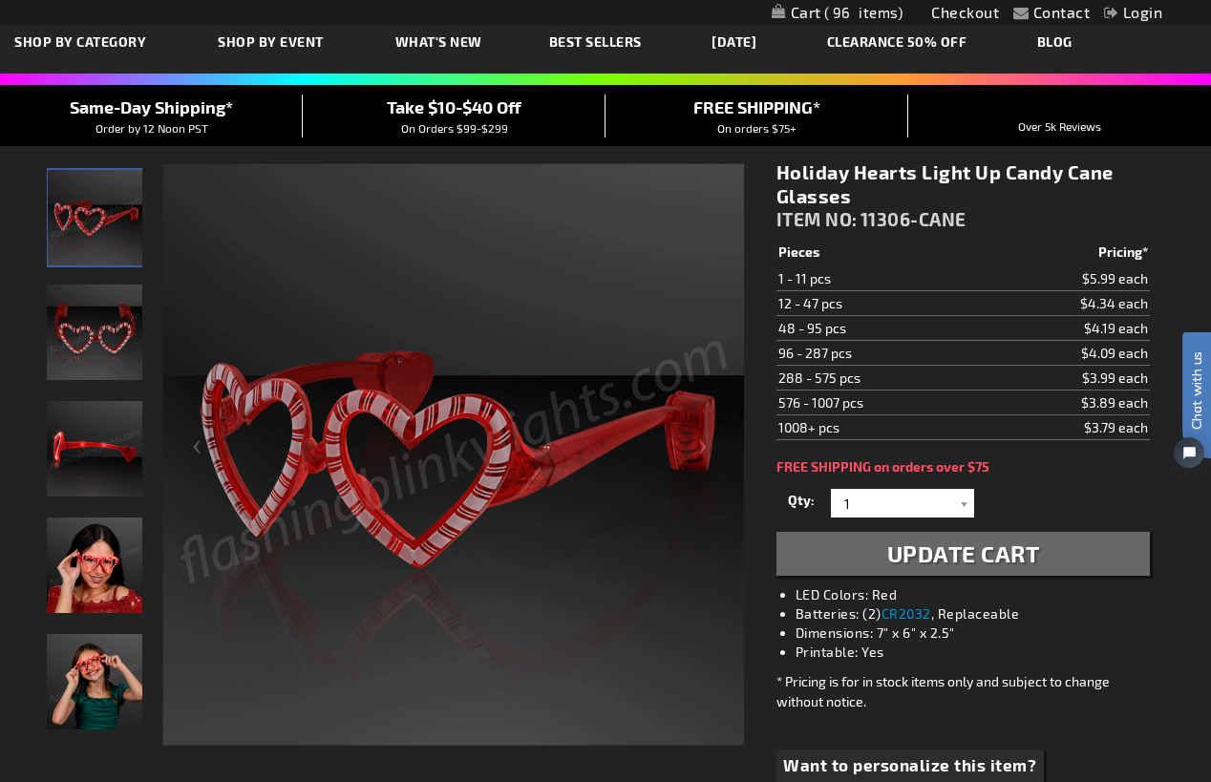
scroll to position [191, 0]
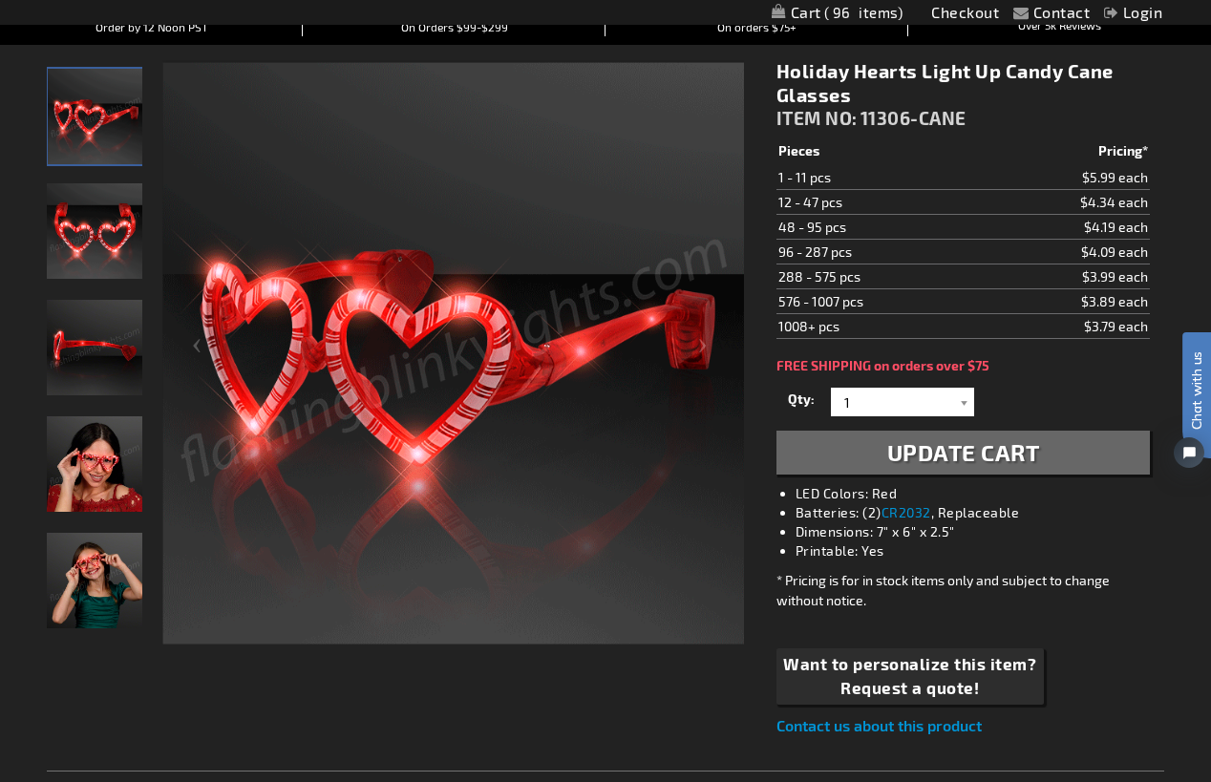
click at [984, 468] on button "Update Cart" at bounding box center [962, 453] width 373 height 44
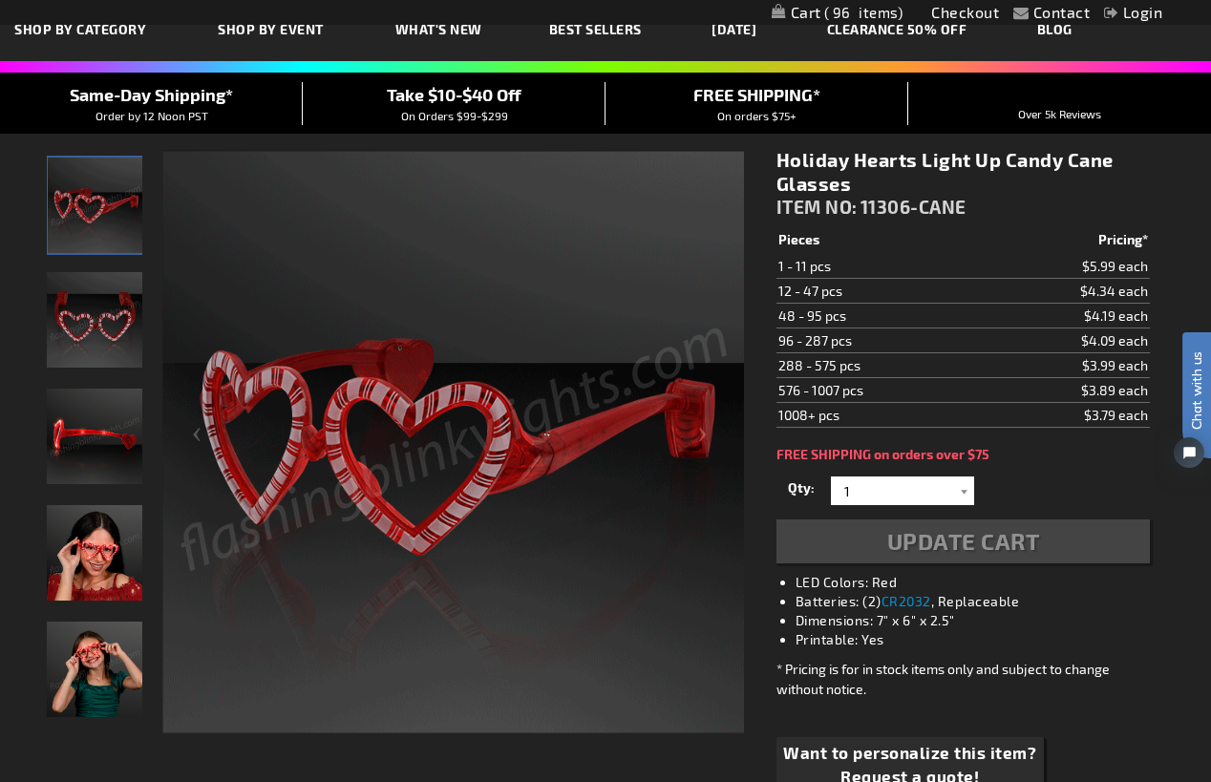
scroll to position [0, 0]
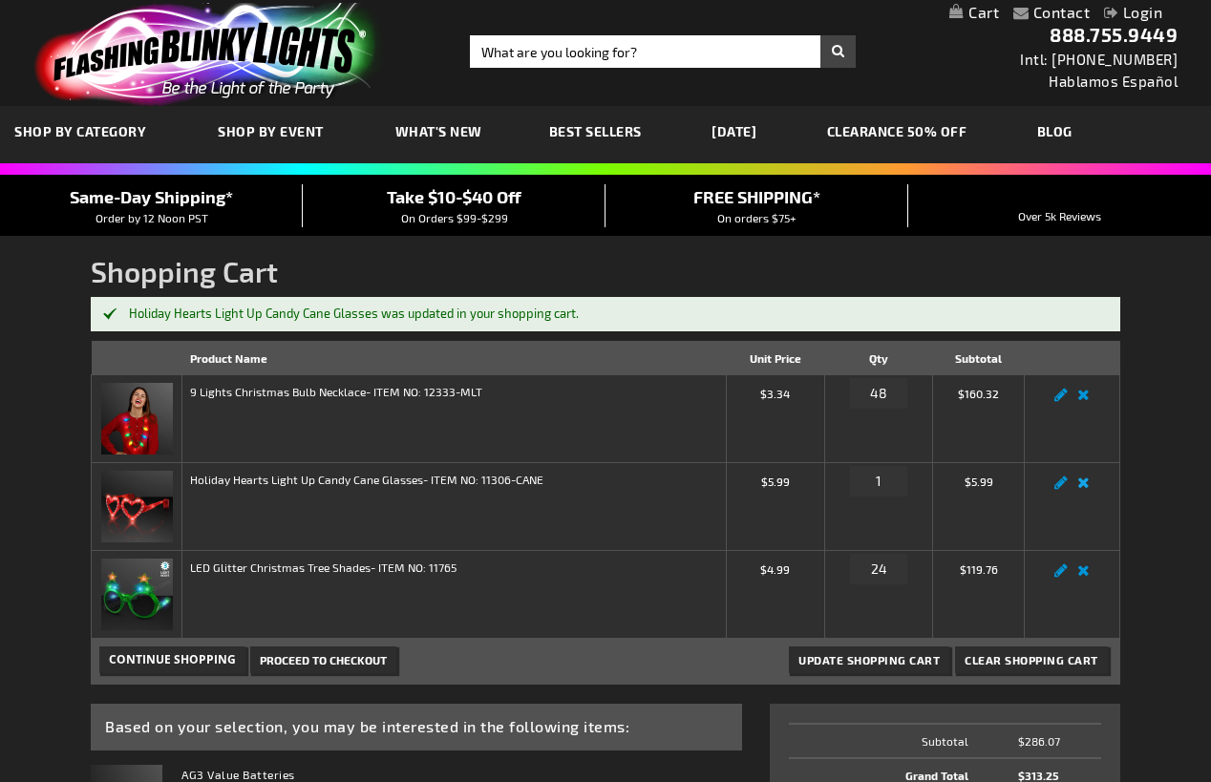
click at [1083, 488] on link "Remove item" at bounding box center [1083, 488] width 22 height 0
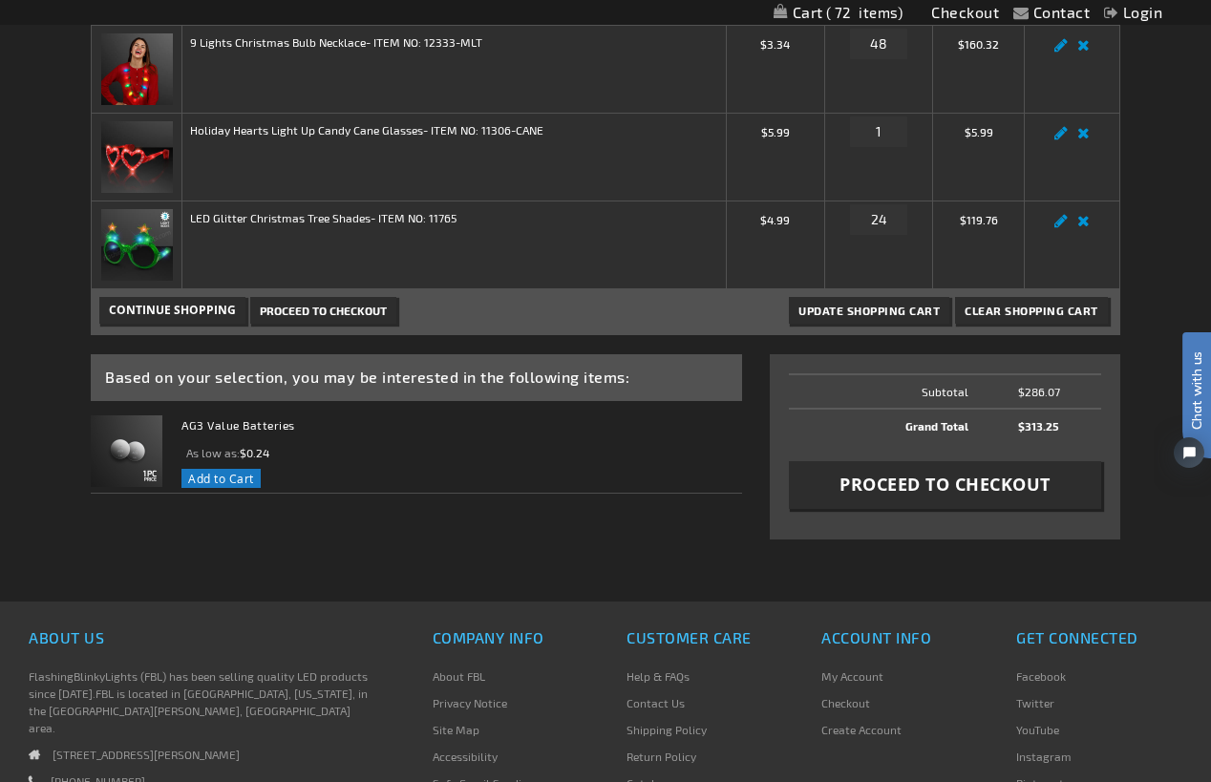
scroll to position [155, 0]
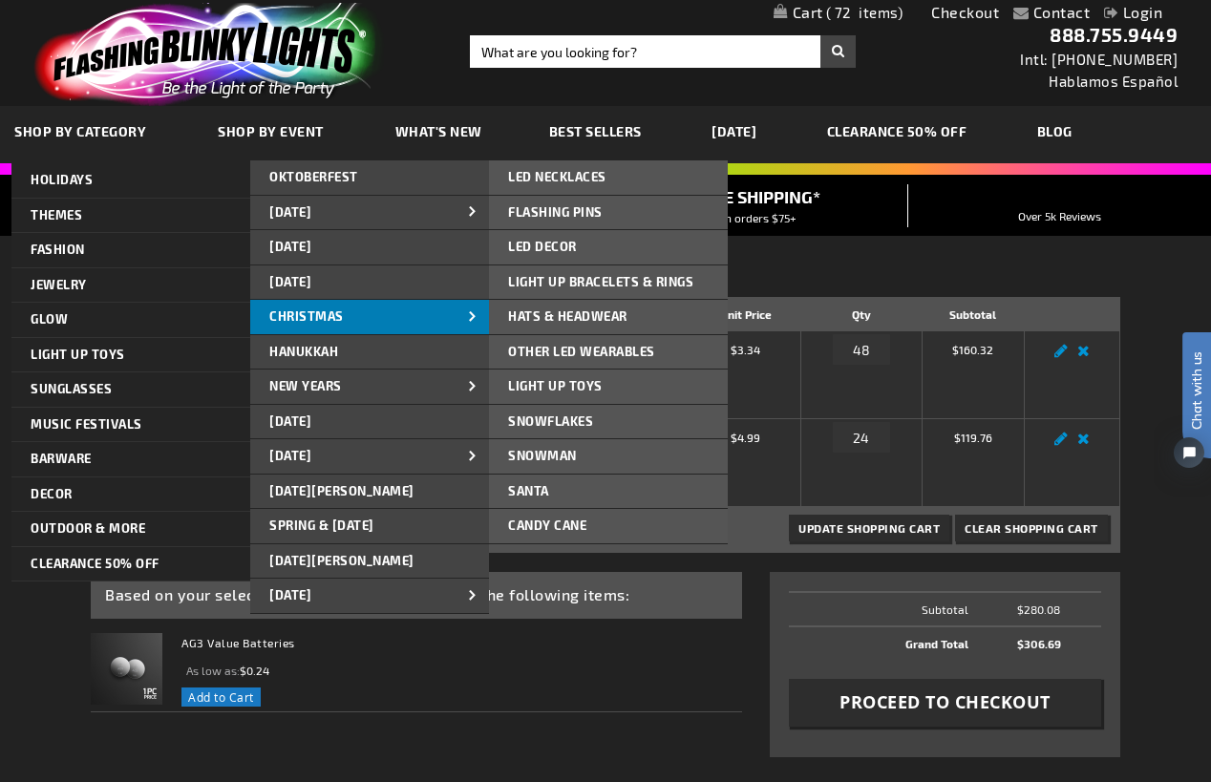
click at [322, 316] on span "CHRISTMAS" at bounding box center [306, 315] width 74 height 15
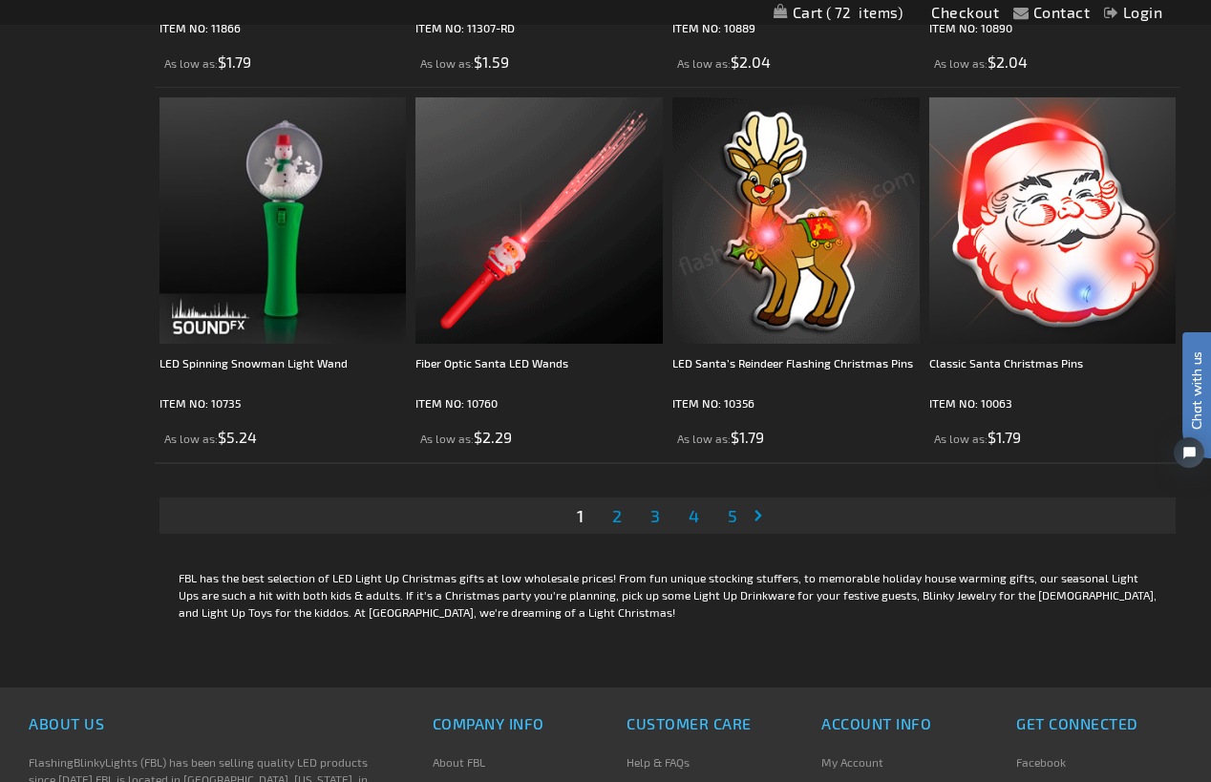
scroll to position [5824, 0]
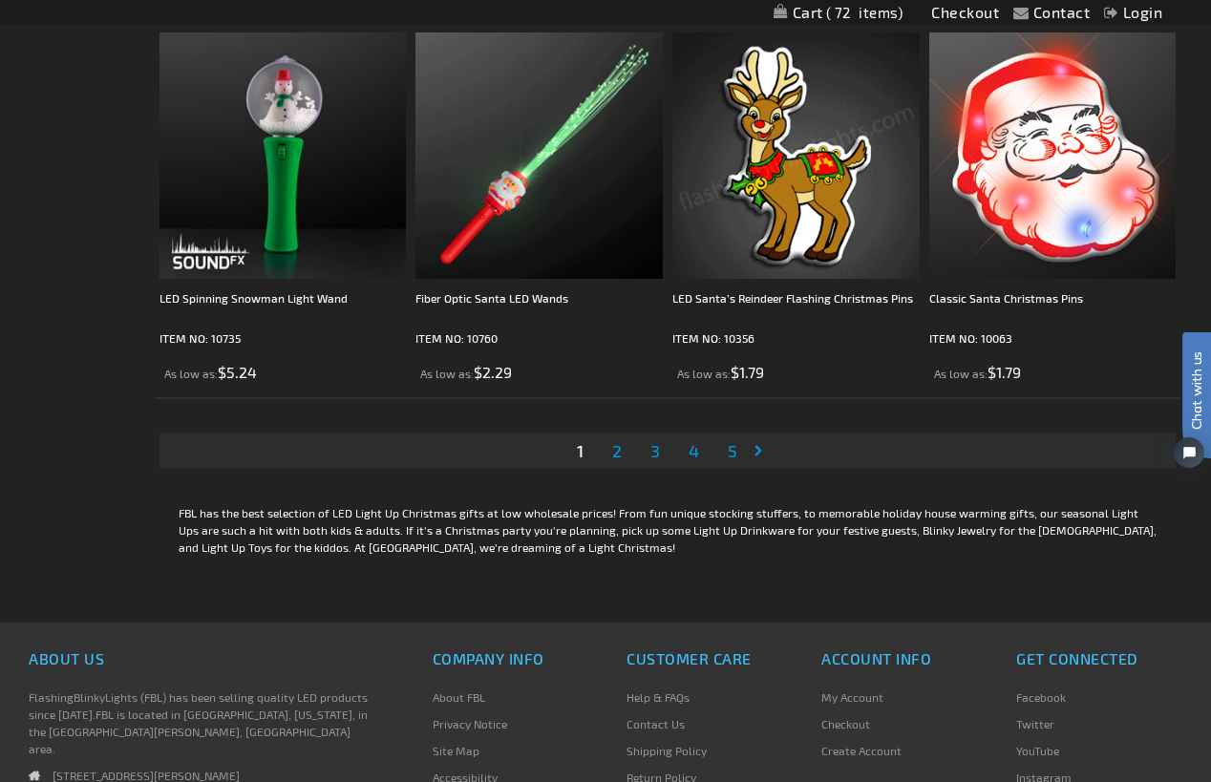
click at [616, 450] on span "2" at bounding box center [617, 450] width 10 height 21
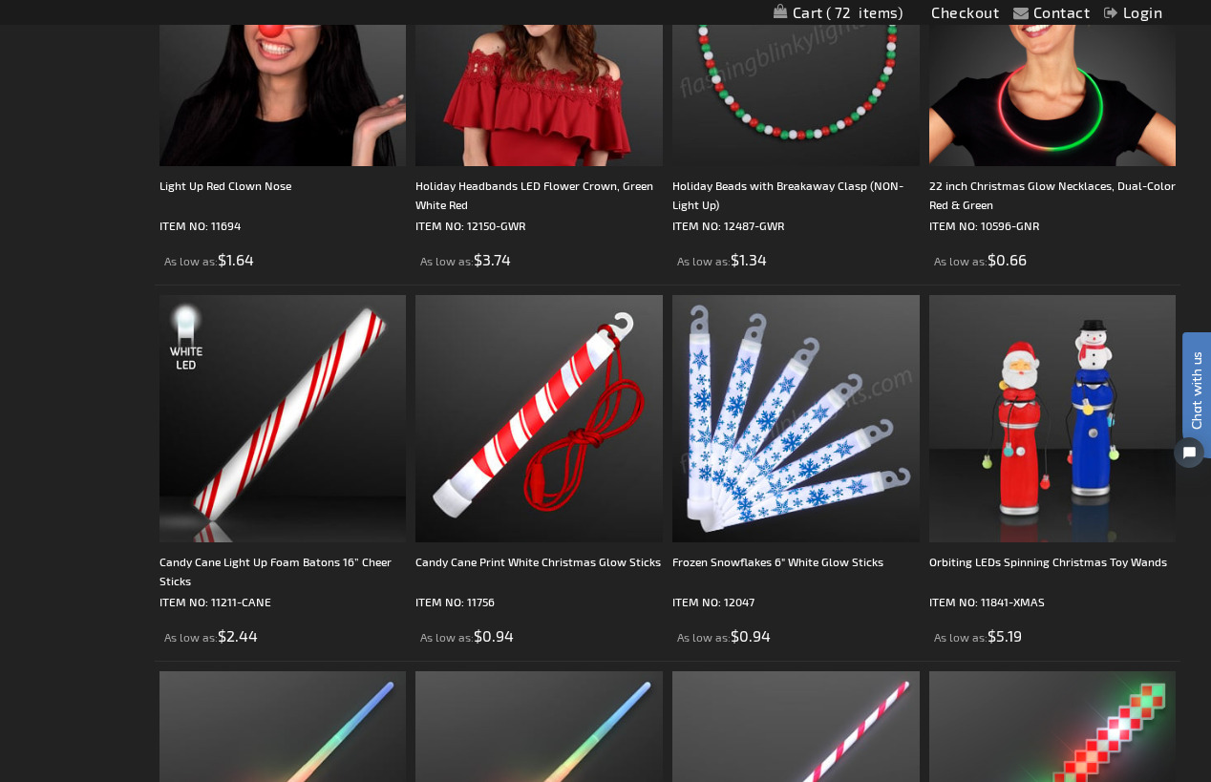
scroll to position [1814, 0]
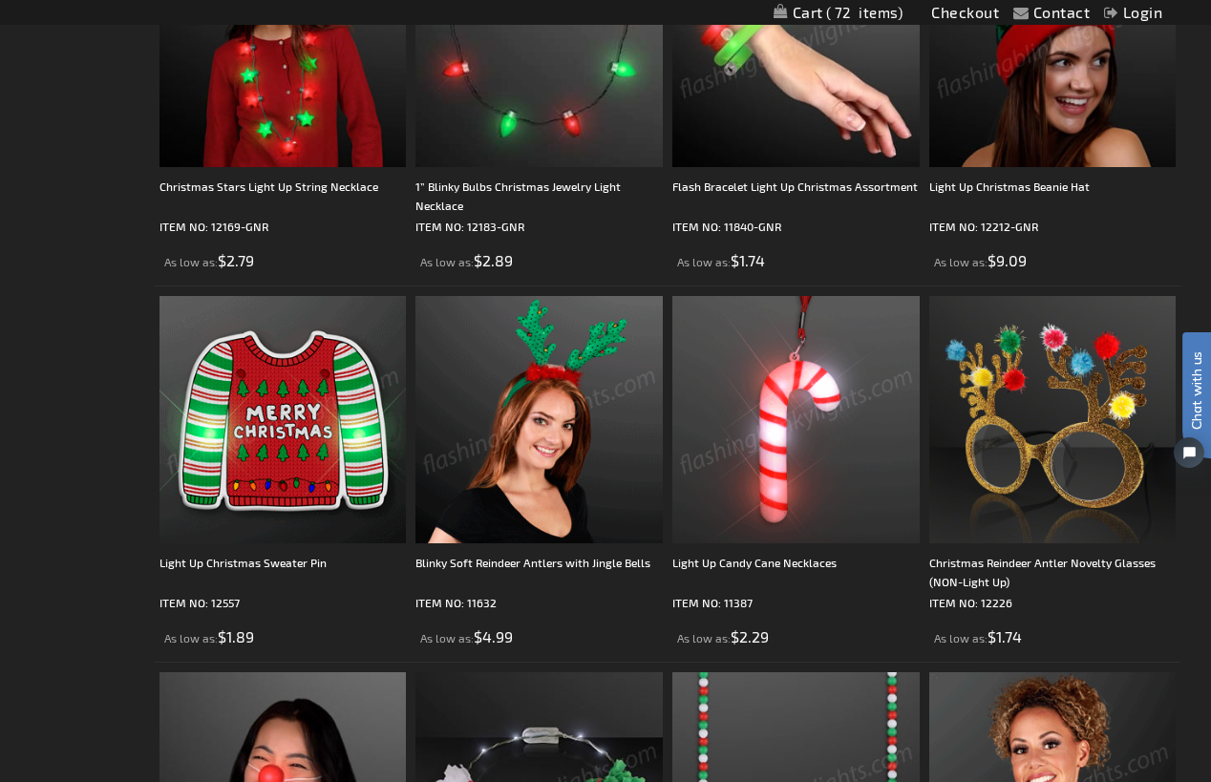
click at [881, 16] on span "72" at bounding box center [864, 12] width 77 height 17
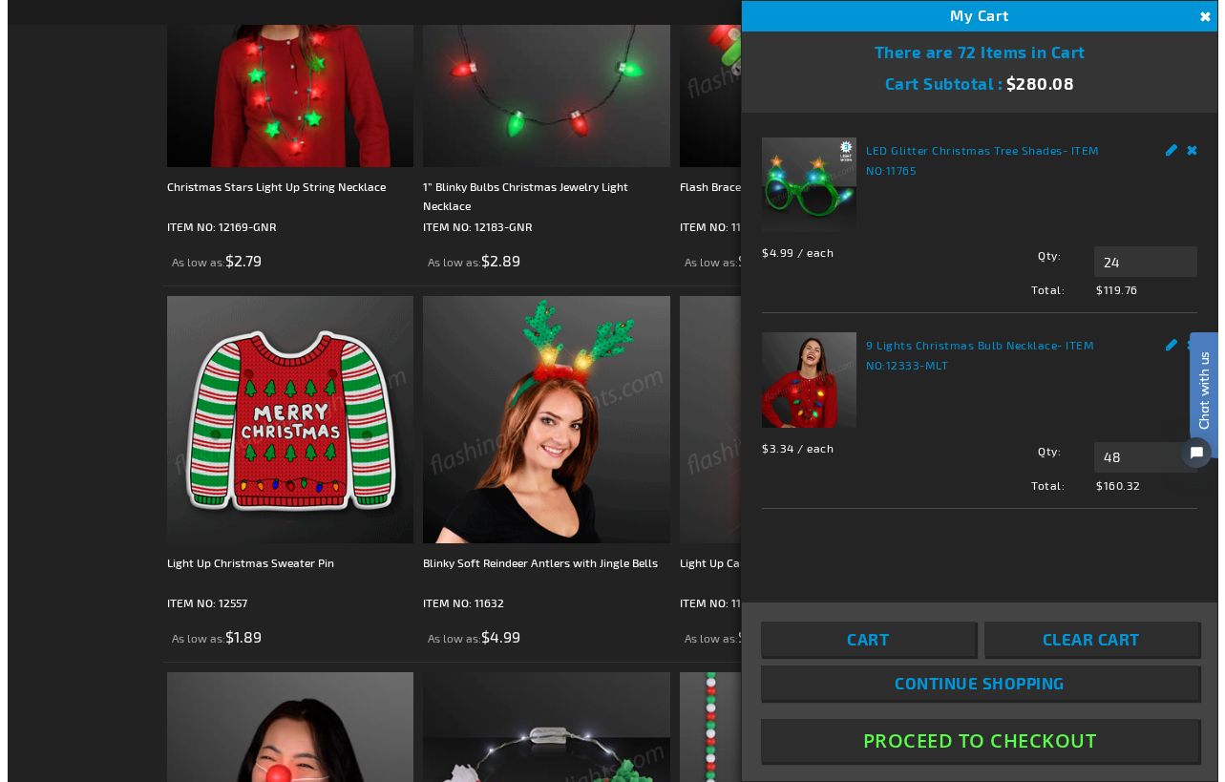
scroll to position [1053, 0]
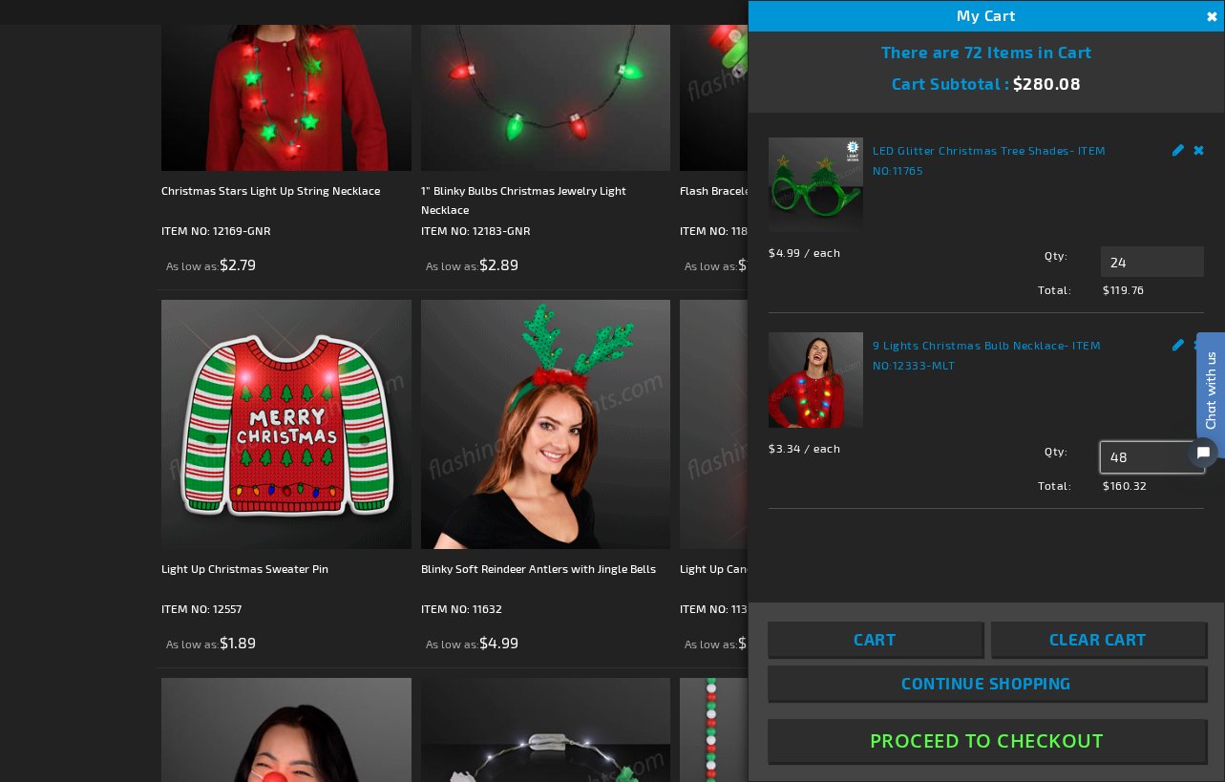
drag, startPoint x: 1149, startPoint y: 458, endPoint x: 1086, endPoint y: 452, distance: 63.4
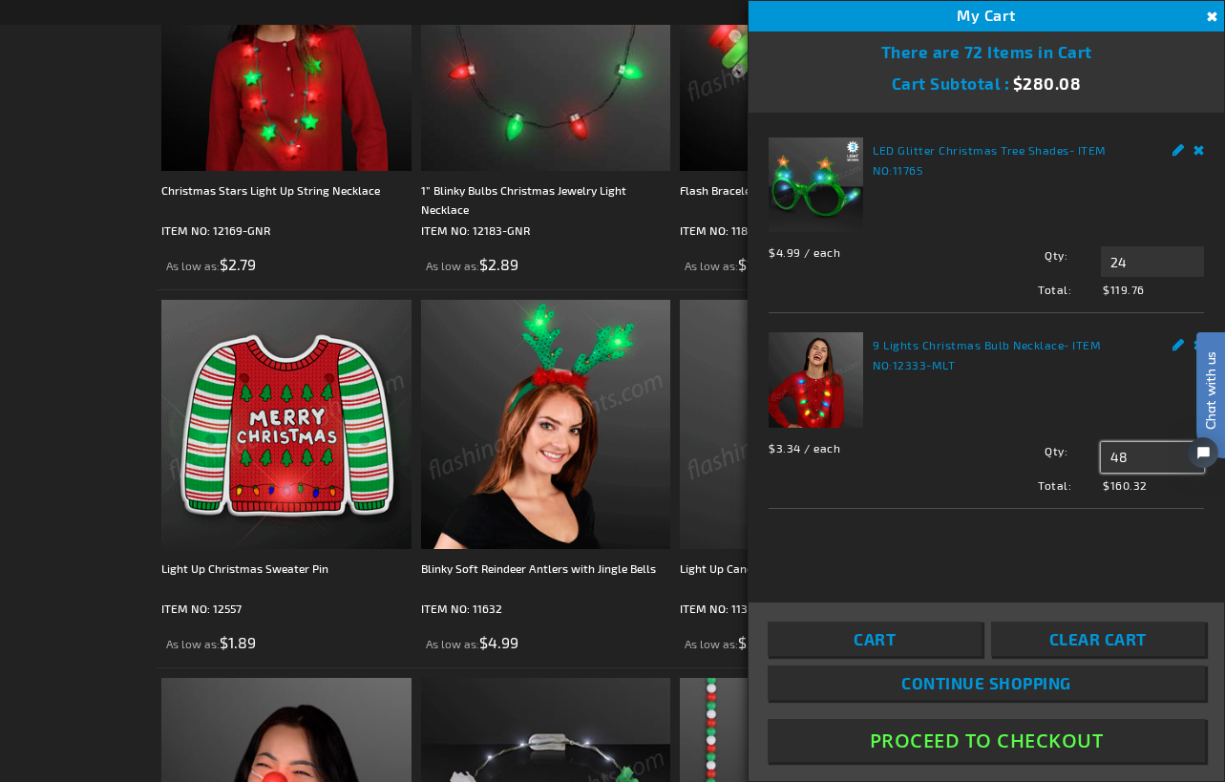
click at [1086, 452] on div "Qty 48 Update" at bounding box center [1084, 457] width 240 height 31
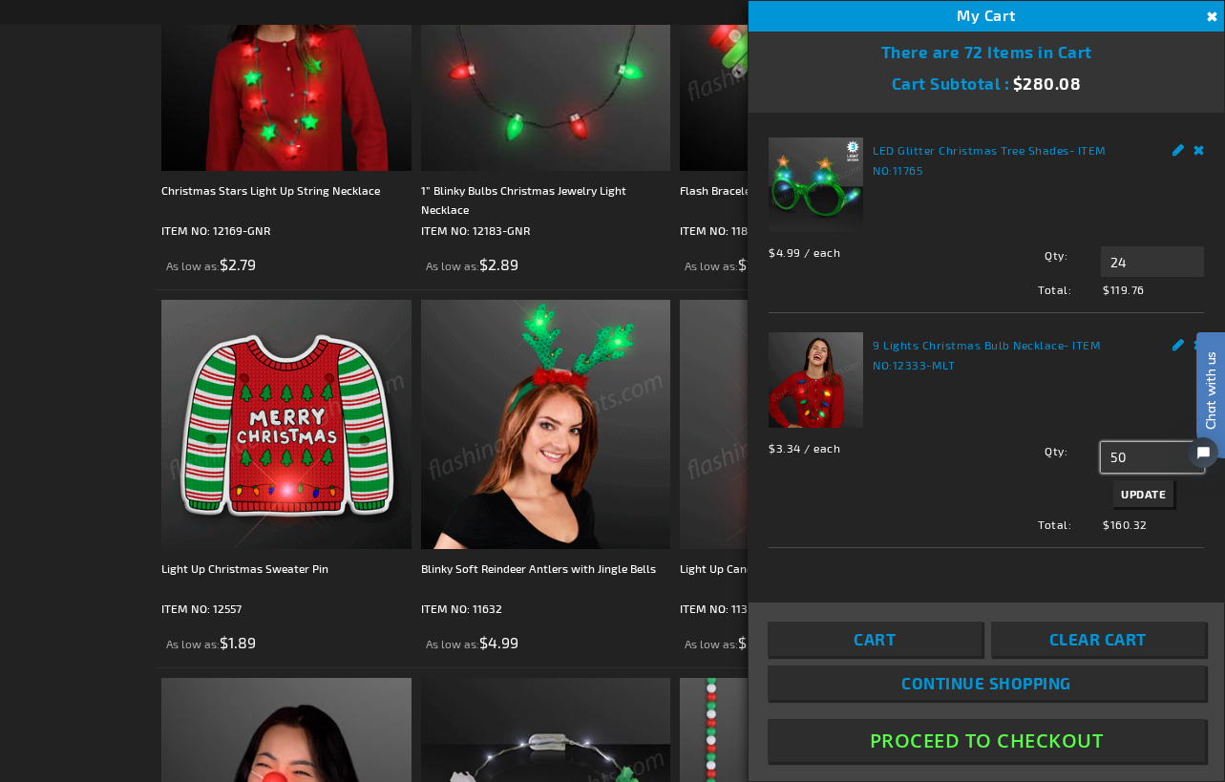
type input "50"
click at [1005, 488] on div "Qty 50 Update" at bounding box center [1084, 477] width 240 height 70
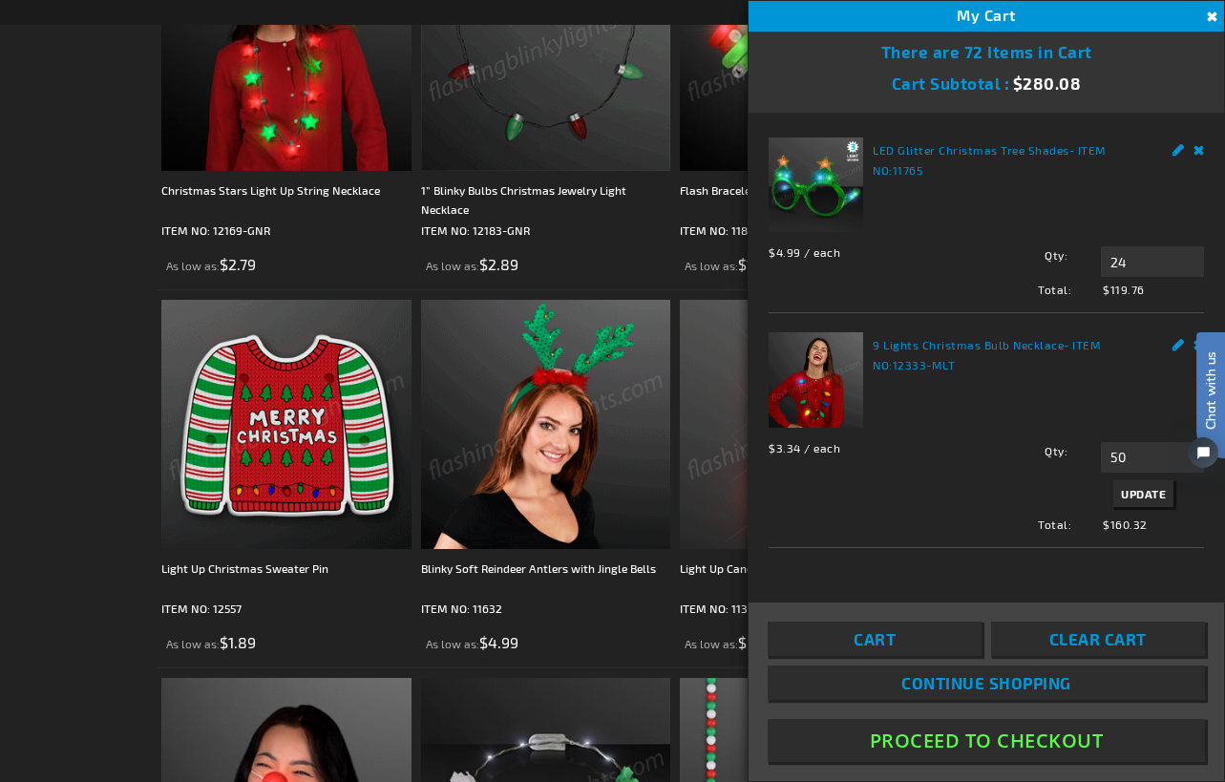
click at [962, 742] on button "Proceed To Checkout" at bounding box center [986, 740] width 437 height 43
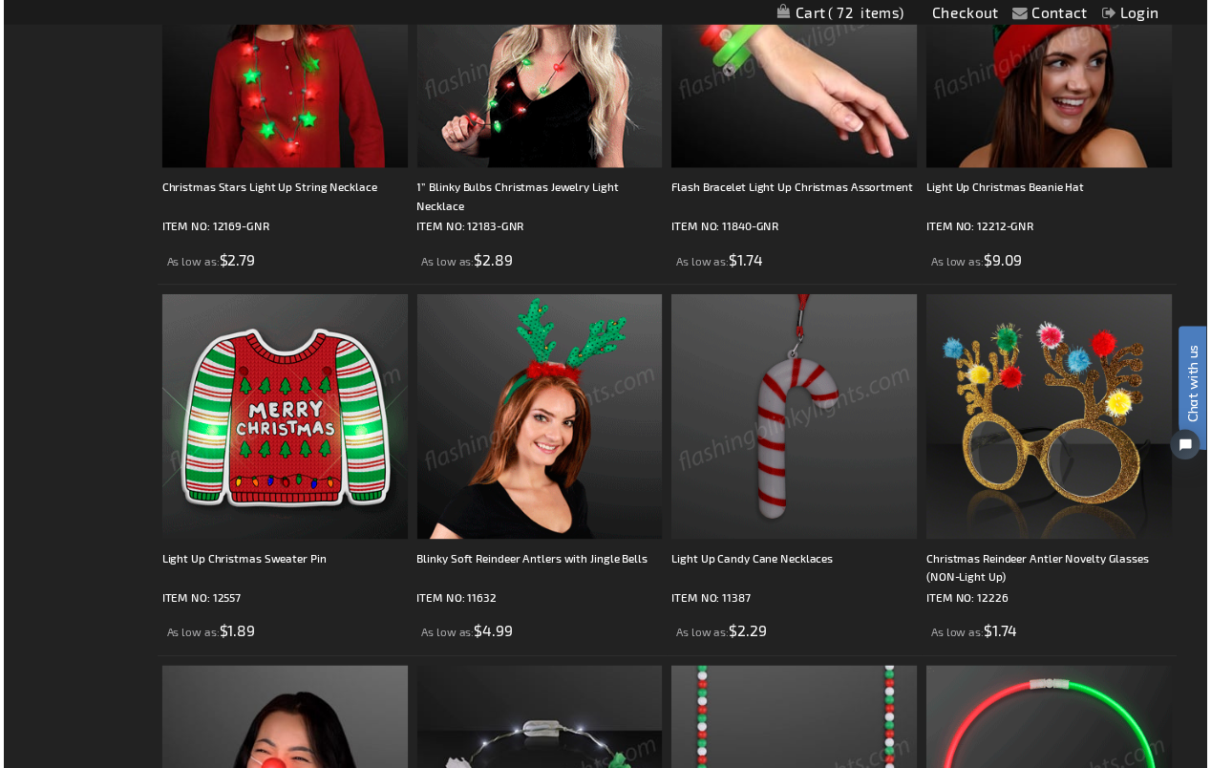
scroll to position [1054, 0]
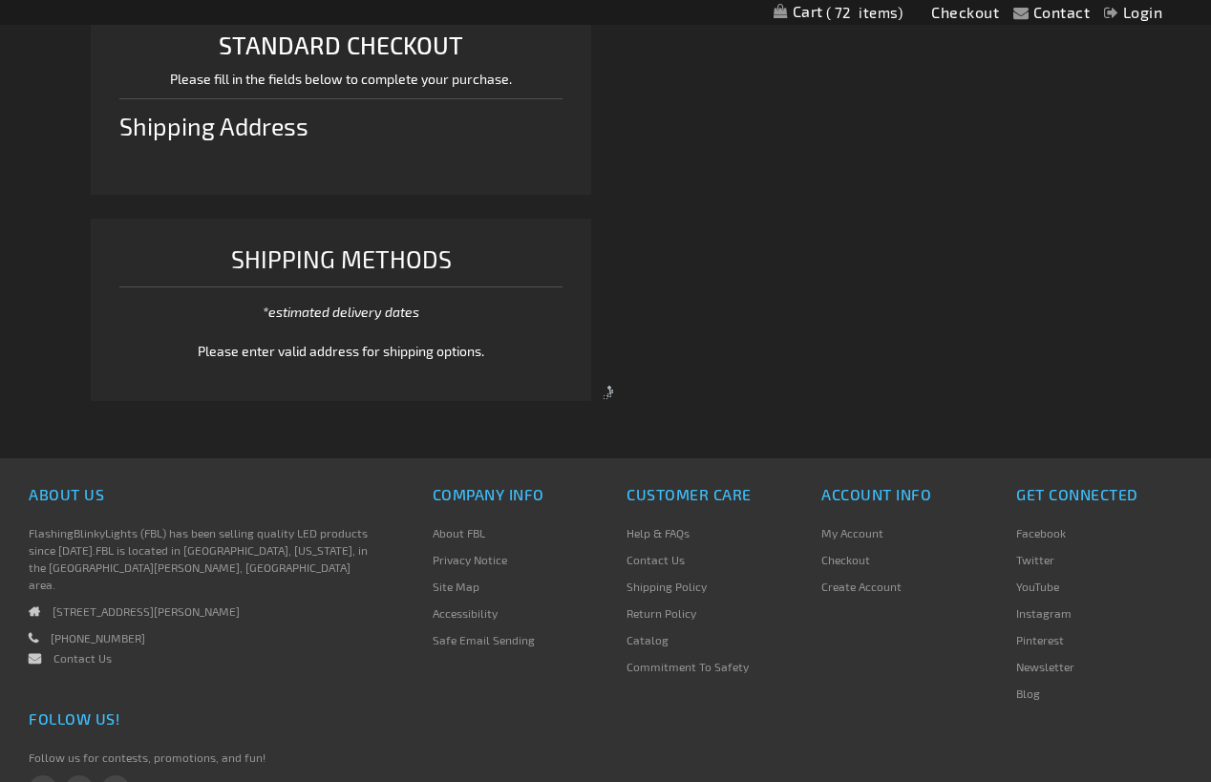
select select "US"
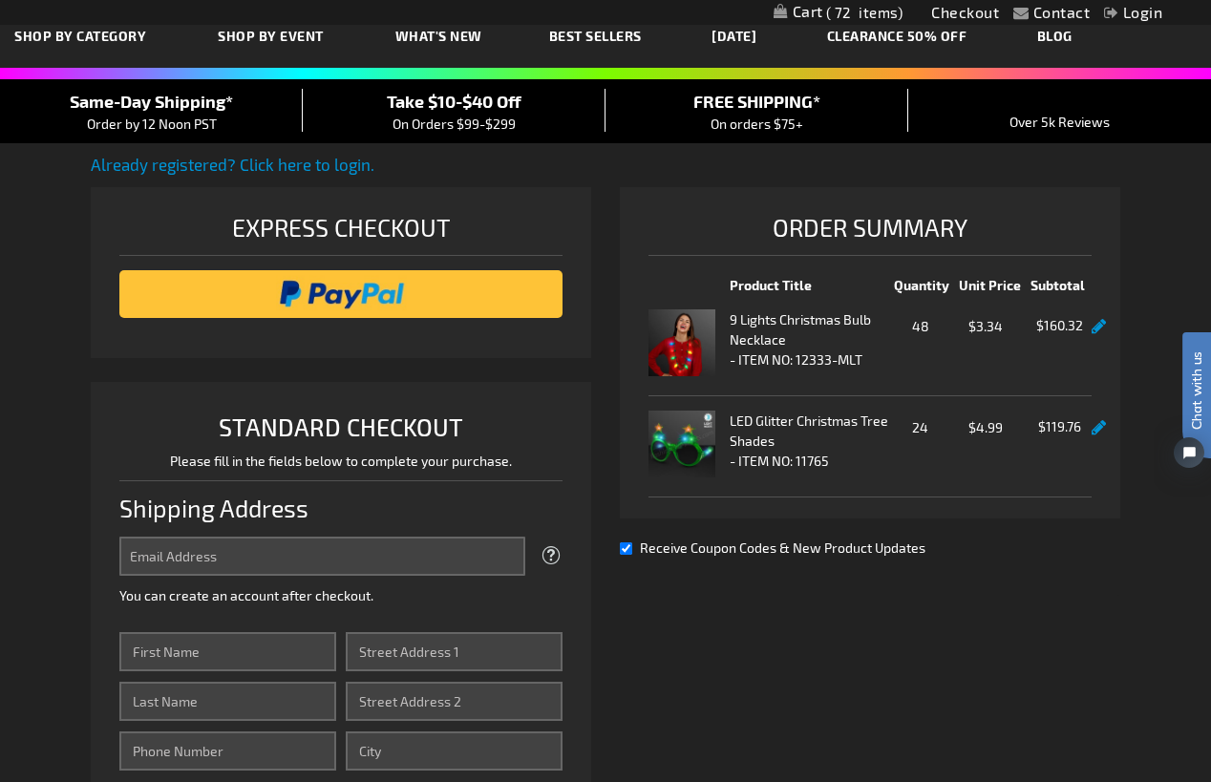
click at [1094, 326] on link at bounding box center [1098, 327] width 14 height 16
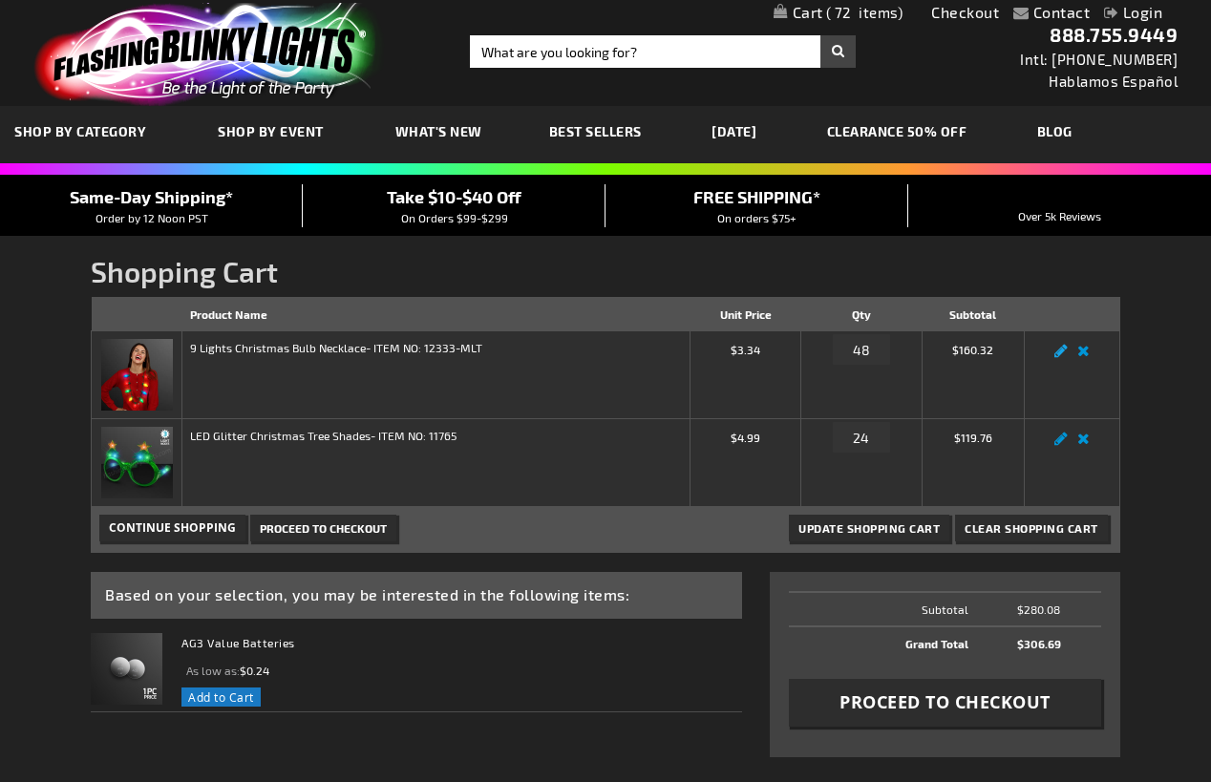
click at [1066, 356] on link "Edit" at bounding box center [1060, 356] width 23 height 0
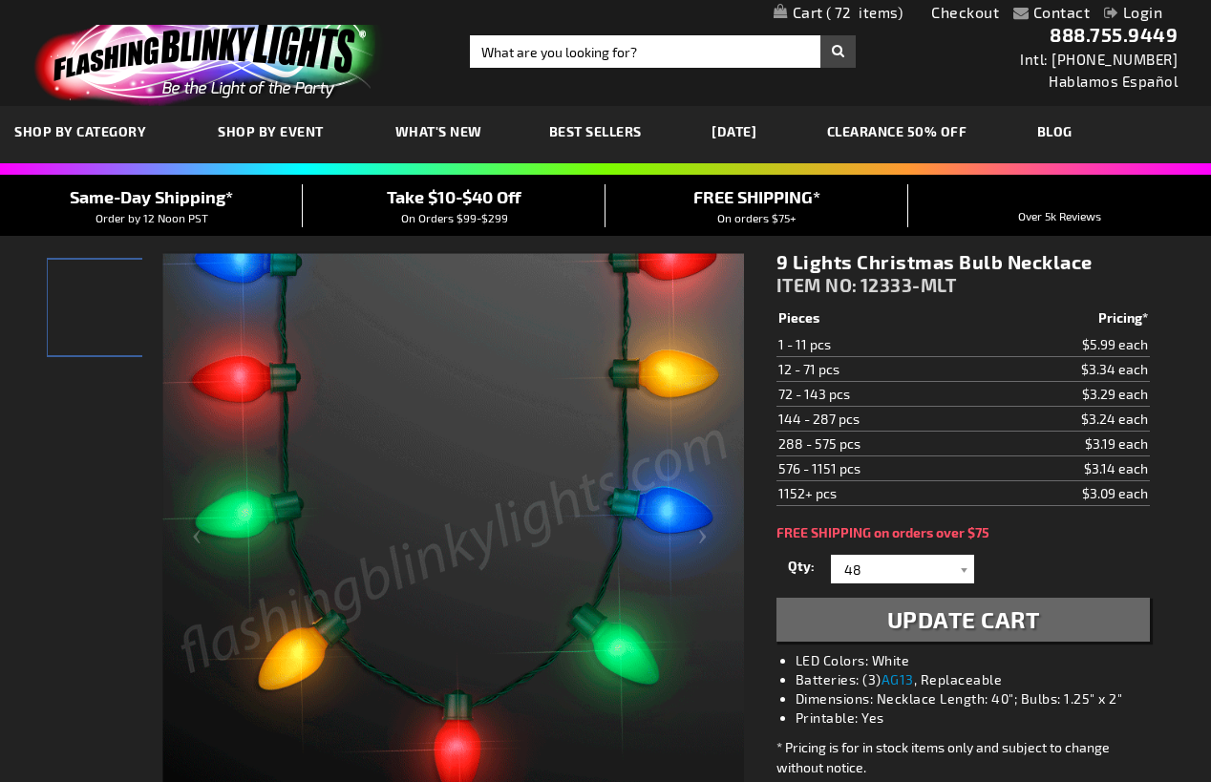
select select
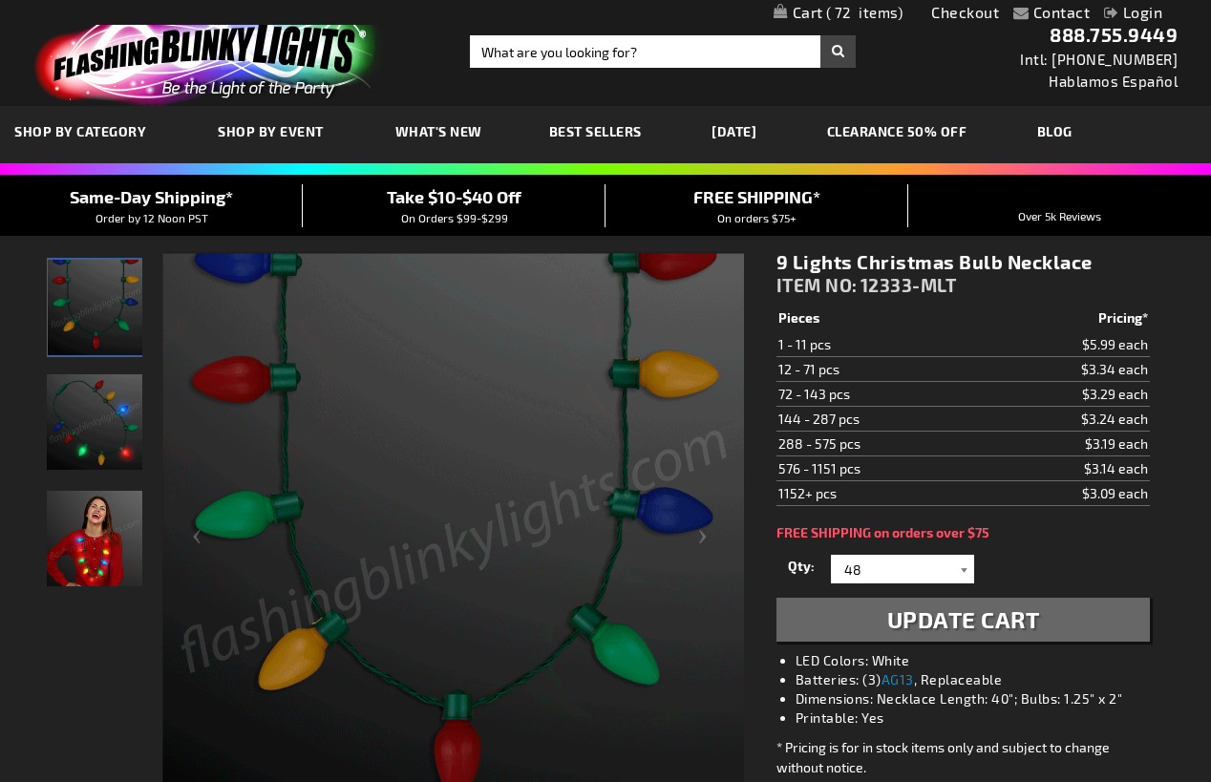
click at [957, 571] on div at bounding box center [964, 569] width 19 height 29
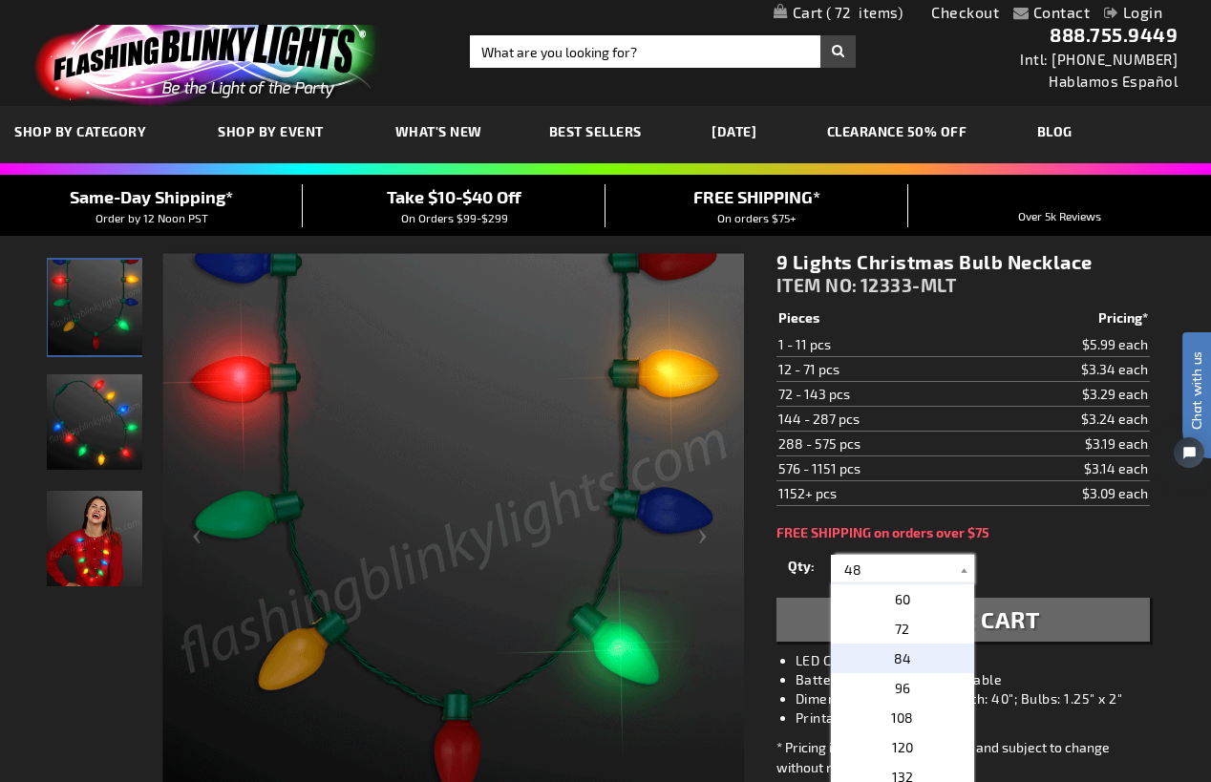
scroll to position [477, 0]
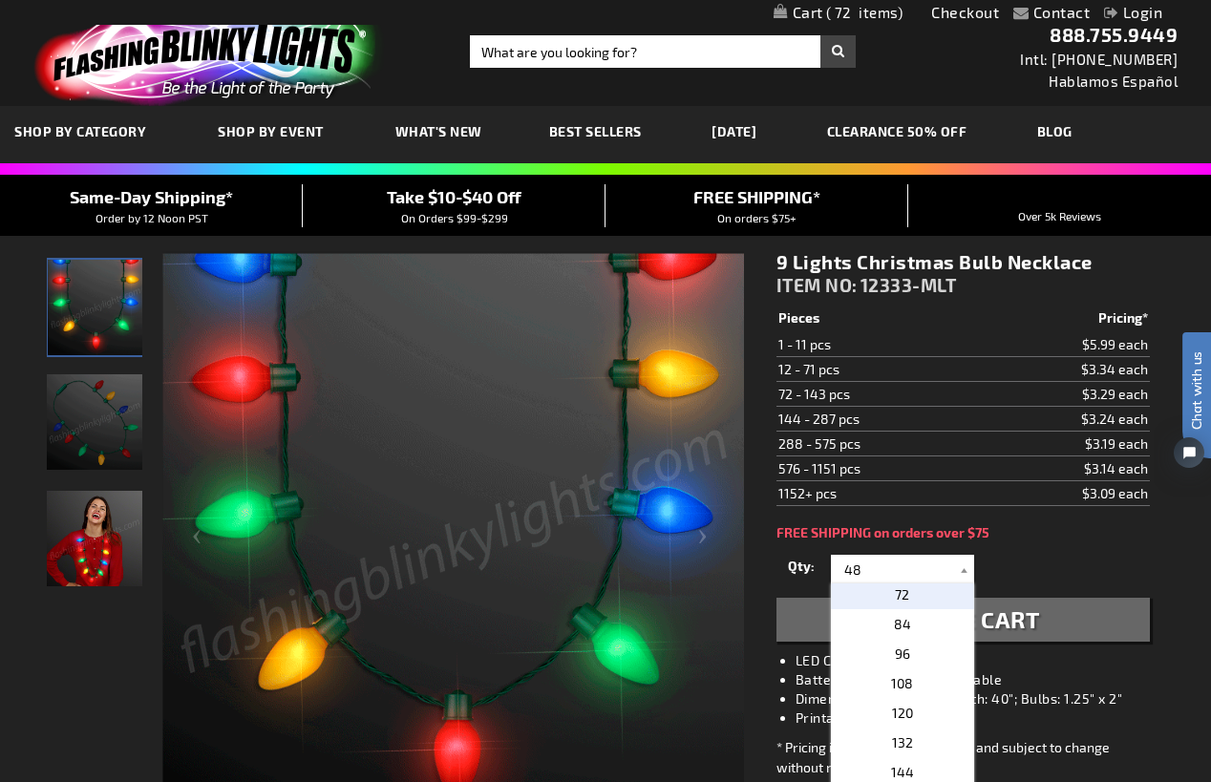
click at [904, 602] on p "72" at bounding box center [902, 595] width 143 height 30
type input "72"
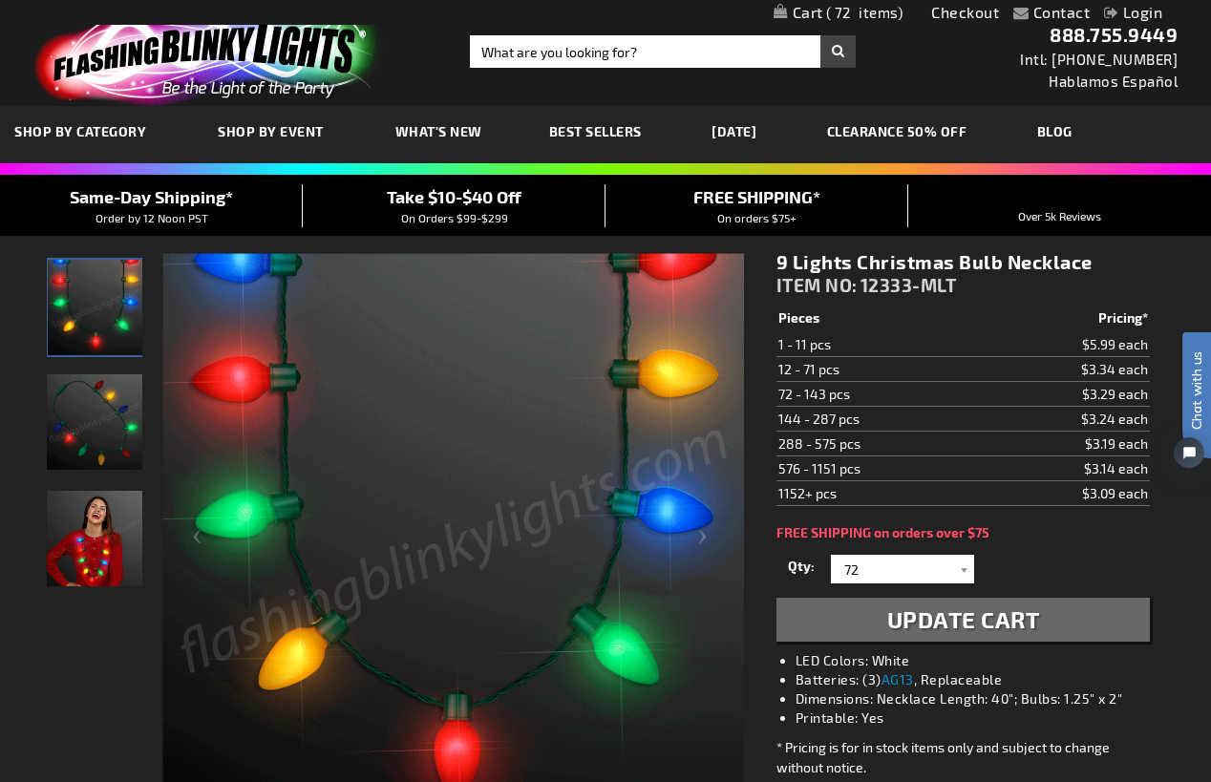
click at [1039, 575] on div "Qty 1 2 3 4 5 6 7 8 9 10 11 12 24 36" at bounding box center [962, 569] width 373 height 38
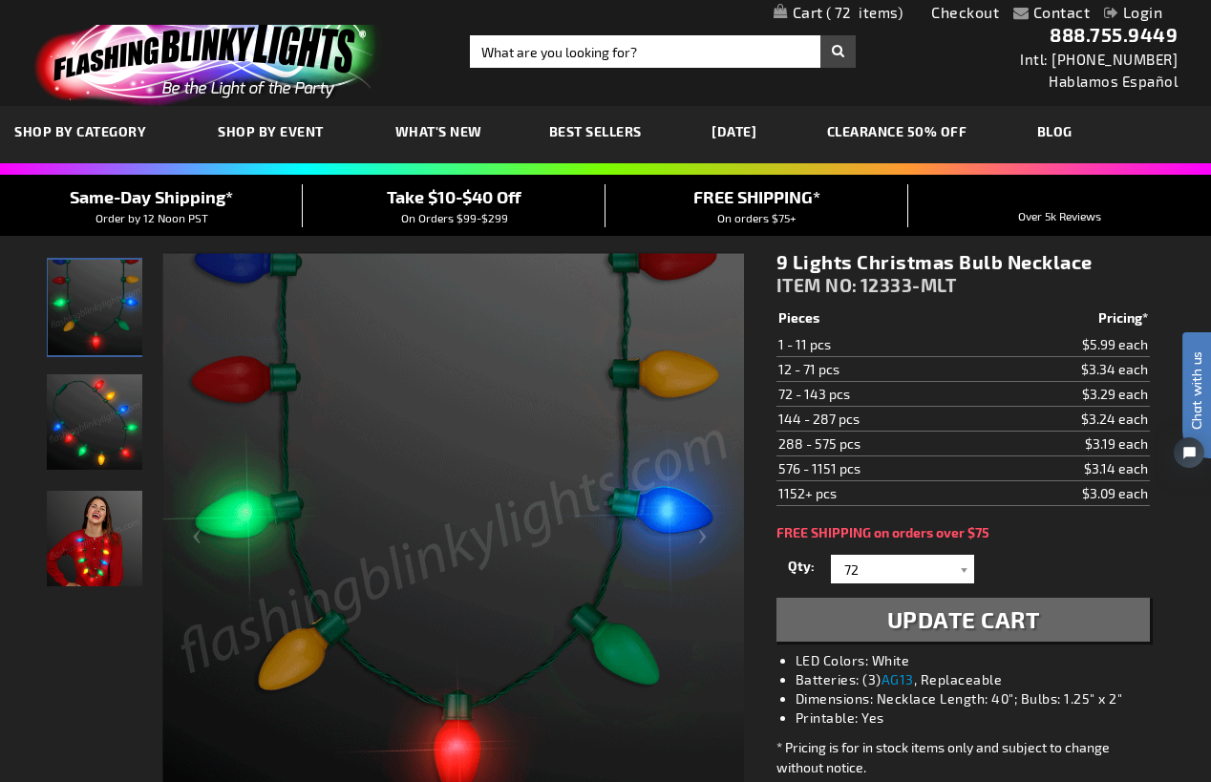
click at [1027, 603] on button "Update Cart" at bounding box center [962, 620] width 373 height 44
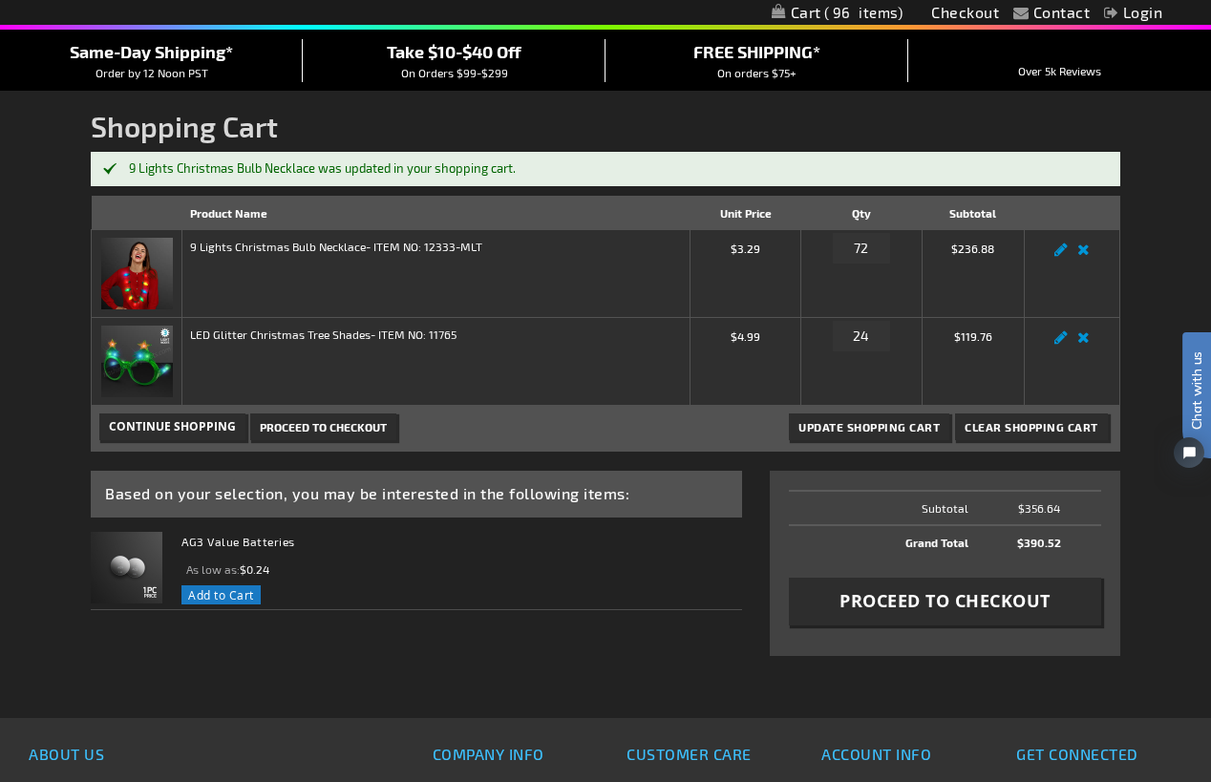
scroll to position [191, 0]
